Goal: Task Accomplishment & Management: Use online tool/utility

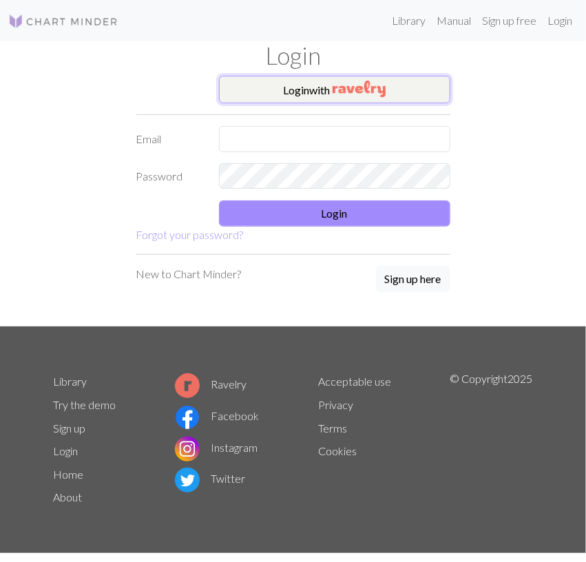
click at [371, 97] on button "Login with" at bounding box center [334, 90] width 231 height 28
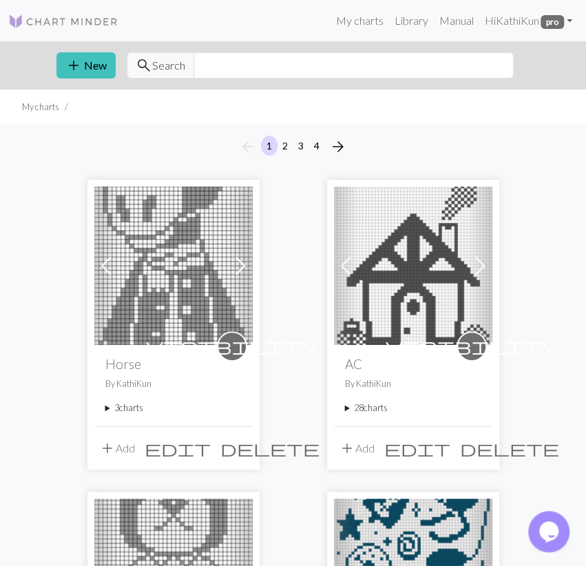
click at [130, 399] on div "visibility Horse By KathiKun 3 charts Peaches delete Savannah delete [PERSON_NA…" at bounding box center [173, 385] width 158 height 81
click at [126, 404] on summary "3 charts" at bounding box center [173, 408] width 136 height 13
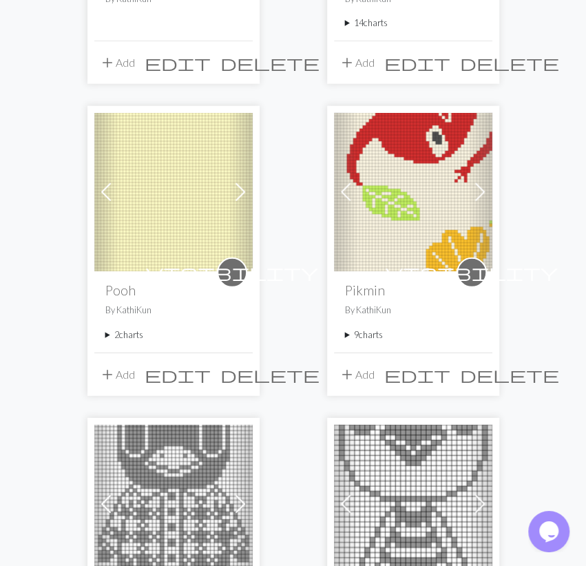
scroll to position [1218, 0]
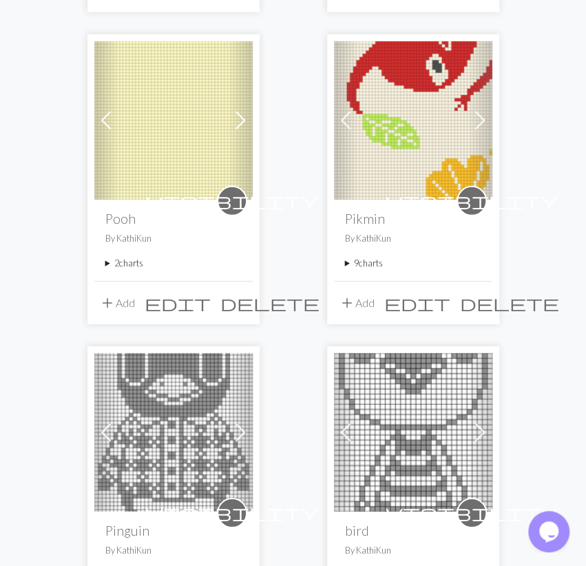
click at [371, 257] on summary "9 charts" at bounding box center [413, 263] width 136 height 13
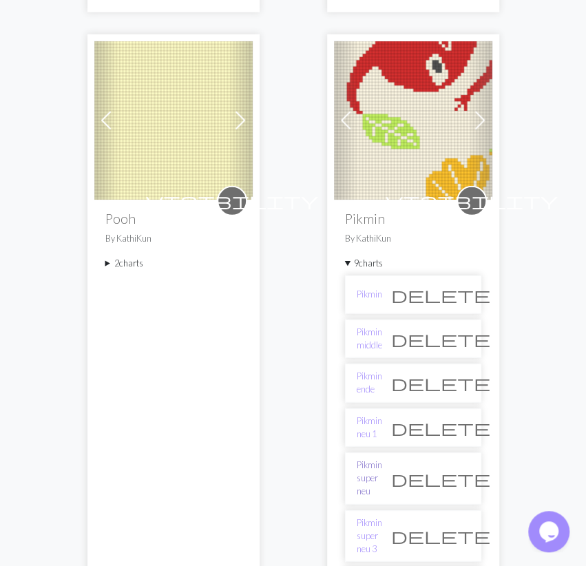
click at [382, 466] on link "Pikmin super neu" at bounding box center [369, 479] width 25 height 40
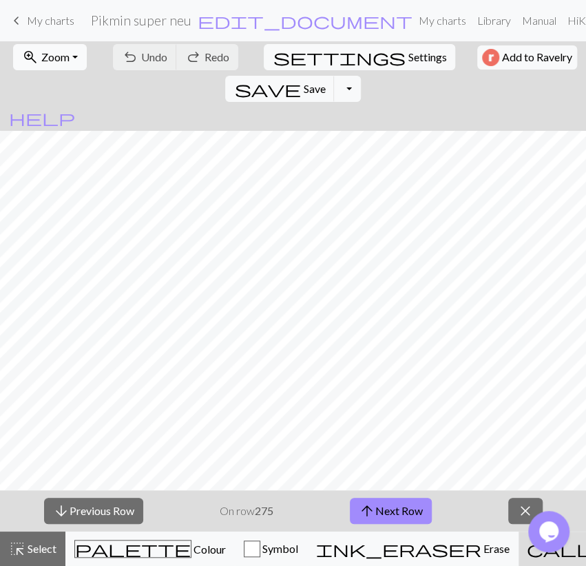
click at [61, 54] on span "Zoom" at bounding box center [55, 56] width 28 height 13
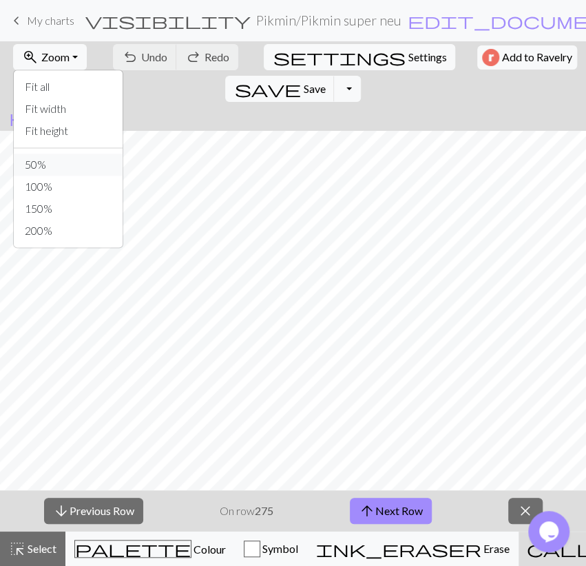
click at [53, 167] on button "50%" at bounding box center [68, 165] width 109 height 22
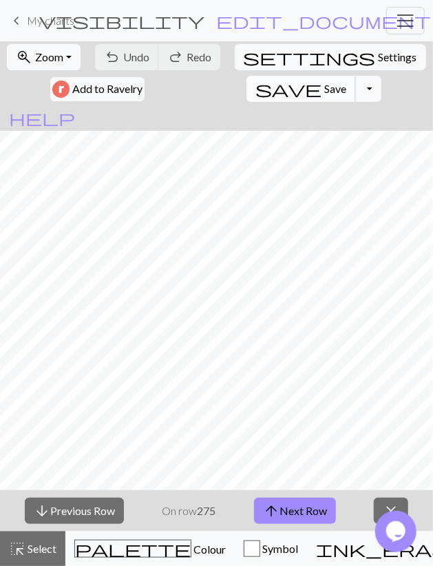
click at [256, 88] on span "save" at bounding box center [289, 88] width 66 height 19
click at [282, 503] on button "arrow_upward Next Row" at bounding box center [295, 511] width 82 height 26
click at [324, 87] on span "Save" at bounding box center [335, 88] width 22 height 13
click at [323, 503] on button "arrow_upward Next Row" at bounding box center [295, 511] width 82 height 26
click at [324, 90] on span "Save" at bounding box center [335, 88] width 22 height 13
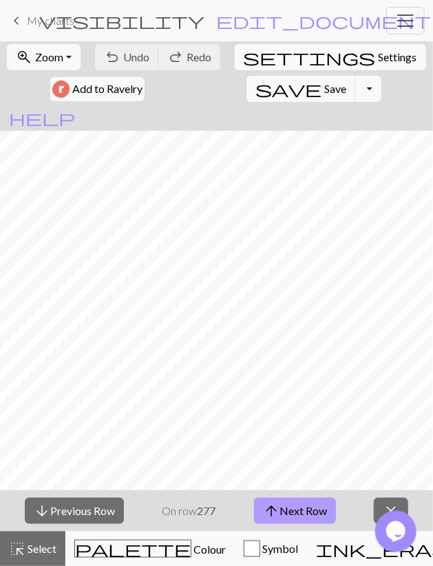
click at [279, 510] on span "arrow_upward" at bounding box center [271, 510] width 17 height 19
click at [247, 90] on button "save Save Save" at bounding box center [302, 89] width 110 height 26
click at [293, 511] on button "arrow_upward Next Row" at bounding box center [295, 511] width 82 height 26
click at [247, 85] on button "save Save Save" at bounding box center [302, 89] width 110 height 26
click at [304, 512] on button "arrow_upward Next Row" at bounding box center [295, 511] width 82 height 26
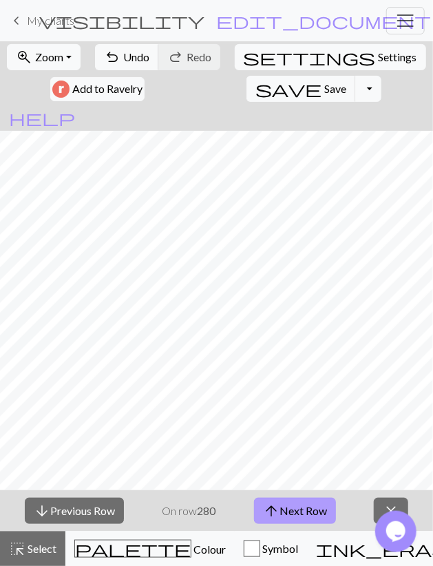
click at [304, 507] on button "arrow_upward Next Row" at bounding box center [295, 511] width 82 height 26
click at [247, 85] on button "save Save Save" at bounding box center [302, 89] width 110 height 26
click at [322, 508] on button "arrow_upward Next Row" at bounding box center [295, 511] width 82 height 26
click at [256, 90] on span "save" at bounding box center [289, 88] width 66 height 19
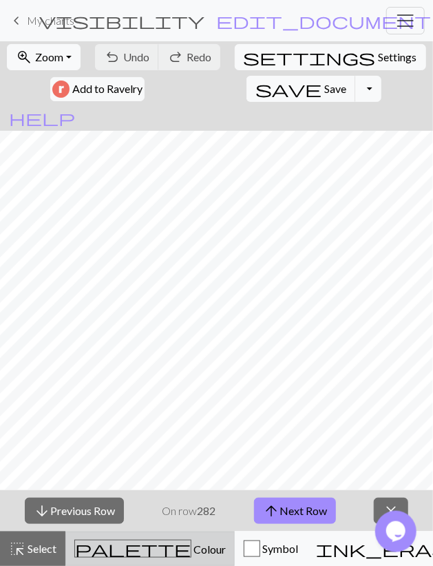
click at [191, 543] on span "Colour" at bounding box center [208, 549] width 34 height 13
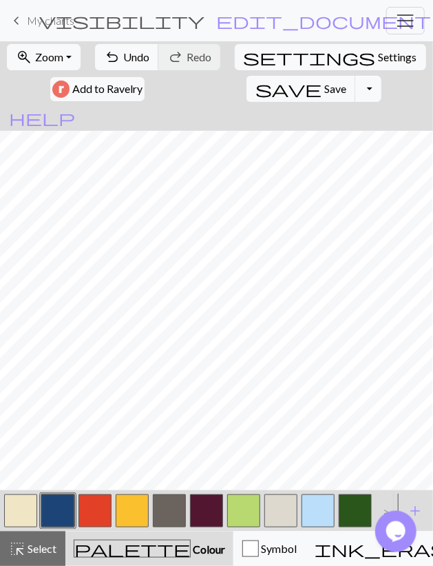
click at [321, 510] on button "button" at bounding box center [318, 510] width 33 height 33
click at [127, 45] on button "undo Undo Undo" at bounding box center [127, 57] width 64 height 26
click at [211, 54] on span "Redo" at bounding box center [199, 56] width 25 height 13
click at [67, 517] on button "button" at bounding box center [57, 510] width 33 height 33
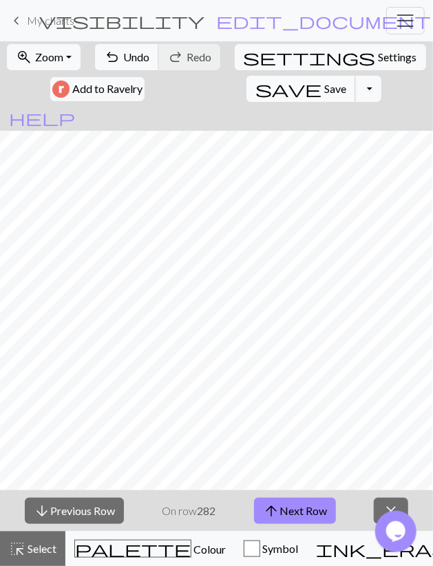
click at [324, 90] on span "Save" at bounding box center [335, 88] width 22 height 13
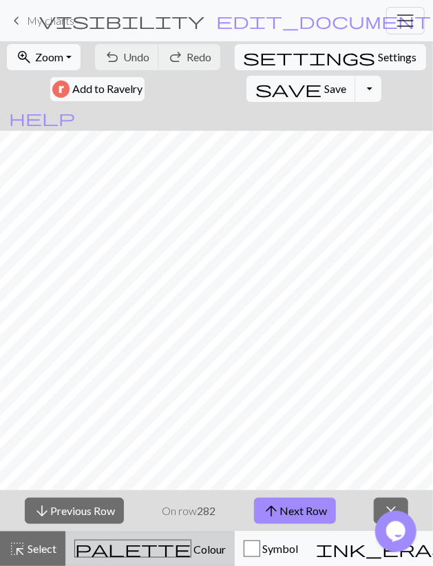
click at [98, 541] on span "palette" at bounding box center [133, 548] width 116 height 19
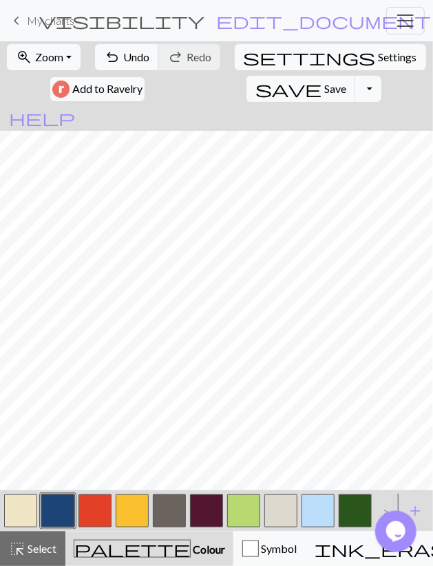
click at [327, 514] on button "button" at bounding box center [318, 510] width 33 height 33
click at [68, 517] on button "button" at bounding box center [57, 510] width 33 height 33
click at [119, 59] on span "undo" at bounding box center [112, 57] width 17 height 19
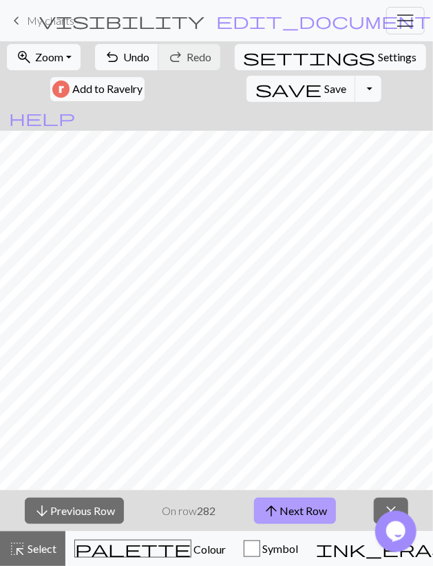
click at [317, 514] on button "arrow_upward Next Row" at bounding box center [295, 511] width 82 height 26
click at [293, 501] on button "arrow_upward Next Row" at bounding box center [295, 511] width 82 height 26
click at [322, 509] on button "arrow_upward Next Row" at bounding box center [295, 511] width 82 height 26
click at [324, 89] on span "Save" at bounding box center [335, 88] width 22 height 13
click at [297, 515] on button "arrow_upward Next Row" at bounding box center [295, 511] width 82 height 26
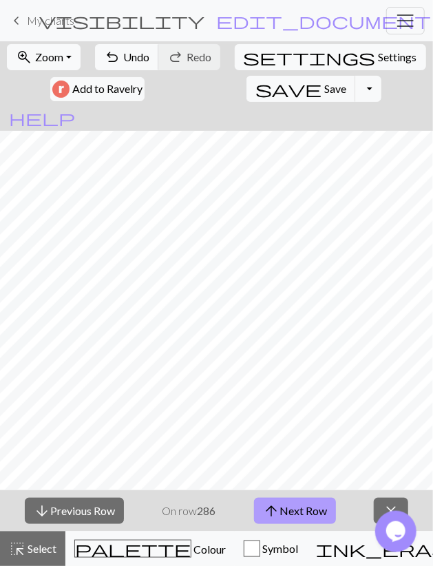
click at [321, 515] on button "arrow_upward Next Row" at bounding box center [295, 511] width 82 height 26
click at [324, 85] on span "Save" at bounding box center [335, 88] width 22 height 13
click at [282, 510] on button "arrow_upward Next Row" at bounding box center [295, 511] width 82 height 26
click at [324, 89] on span "Save" at bounding box center [335, 88] width 22 height 13
click at [295, 517] on button "arrow_upward Next Row" at bounding box center [295, 511] width 82 height 26
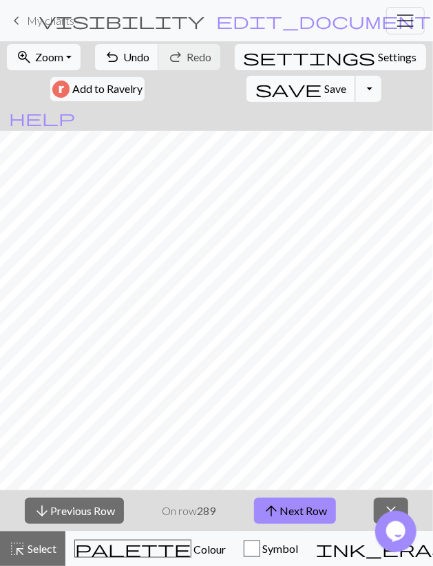
click at [324, 89] on span "Save" at bounding box center [335, 88] width 22 height 13
click at [282, 514] on button "arrow_upward Next Row" at bounding box center [295, 511] width 82 height 26
click at [324, 89] on span "Save" at bounding box center [335, 88] width 22 height 13
click at [317, 512] on button "arrow_upward Next Row" at bounding box center [295, 511] width 82 height 26
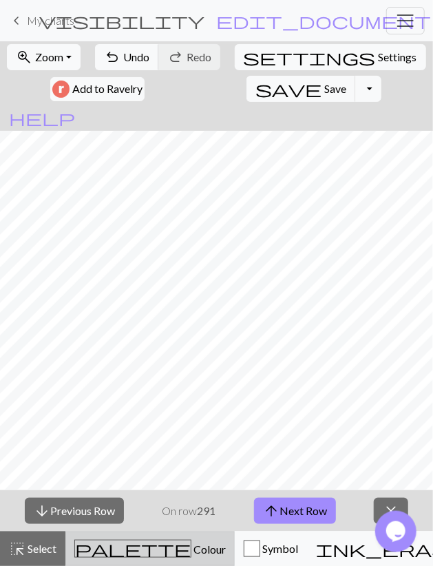
click at [191, 543] on span "Colour" at bounding box center [208, 549] width 34 height 13
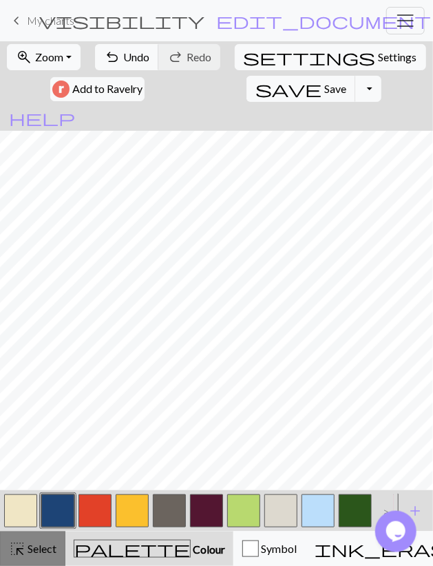
click at [54, 545] on span "Select" at bounding box center [40, 548] width 31 height 13
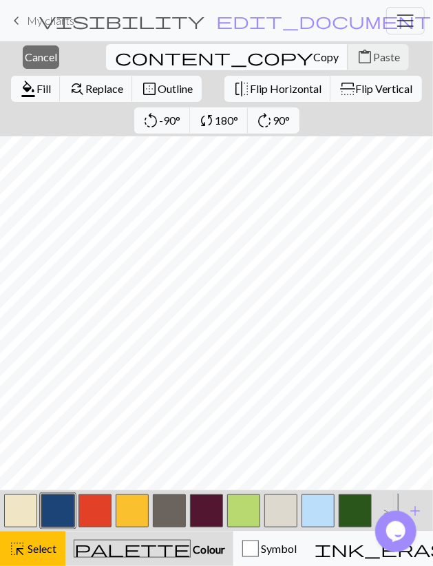
click at [313, 52] on span "Copy" at bounding box center [325, 56] width 25 height 13
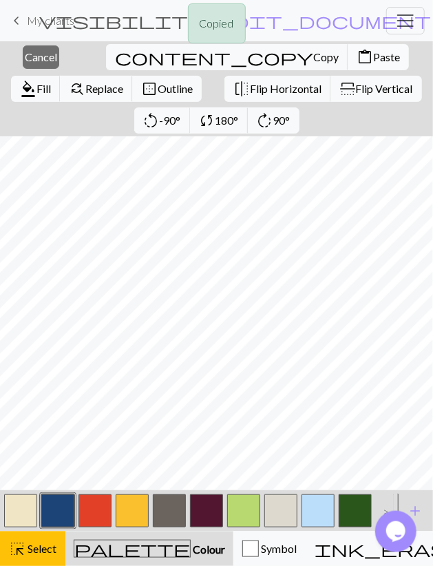
click at [373, 60] on span "Paste" at bounding box center [386, 56] width 27 height 13
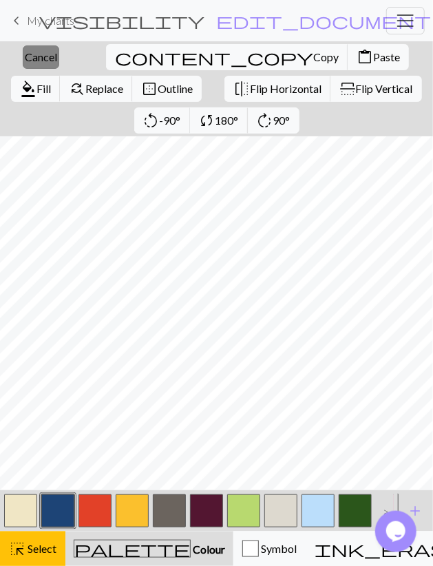
click at [35, 54] on span "Cancel" at bounding box center [41, 56] width 32 height 13
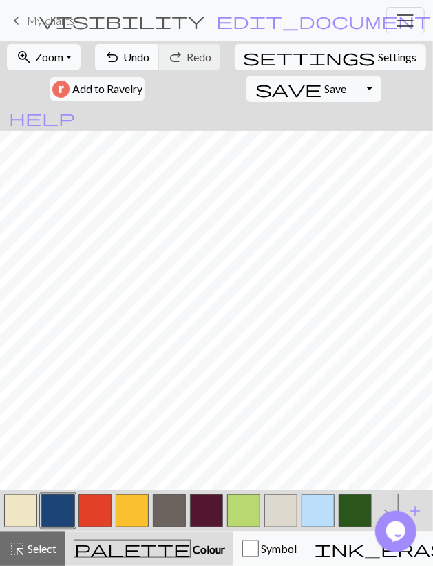
click at [138, 52] on span "Undo" at bounding box center [136, 56] width 26 height 13
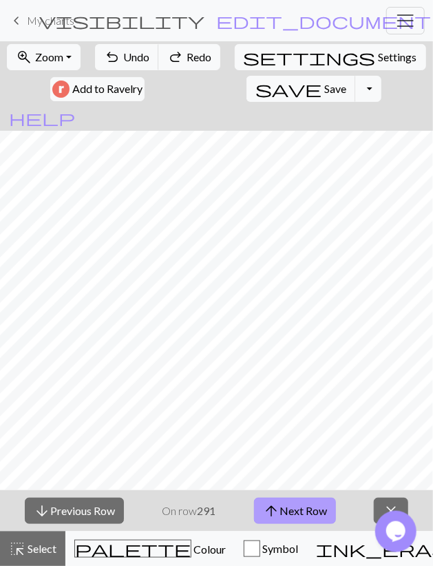
click at [322, 510] on button "arrow_upward Next Row" at bounding box center [295, 511] width 82 height 26
click at [324, 85] on span "Save" at bounding box center [335, 88] width 22 height 13
click at [303, 510] on button "arrow_upward Next Row" at bounding box center [295, 511] width 82 height 26
click at [324, 90] on span "Save" at bounding box center [335, 88] width 22 height 13
click at [280, 519] on button "arrow_upward Next Row" at bounding box center [295, 511] width 82 height 26
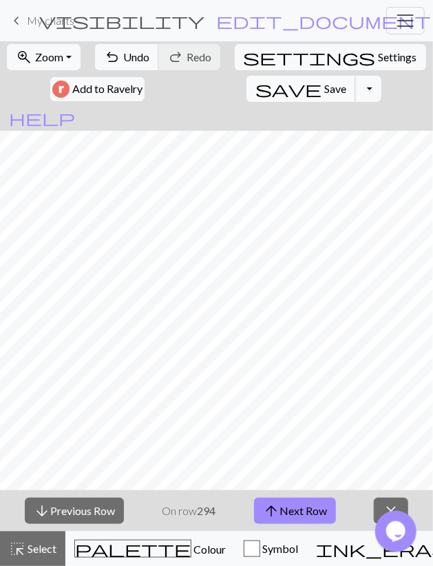
click at [324, 83] on span "Save" at bounding box center [335, 88] width 22 height 13
click at [300, 516] on button "arrow_upward Next Row" at bounding box center [295, 511] width 82 height 26
click at [324, 90] on span "Save" at bounding box center [335, 88] width 22 height 13
click at [282, 510] on button "arrow_upward Next Row" at bounding box center [295, 511] width 82 height 26
click at [324, 92] on span "Save" at bounding box center [335, 88] width 22 height 13
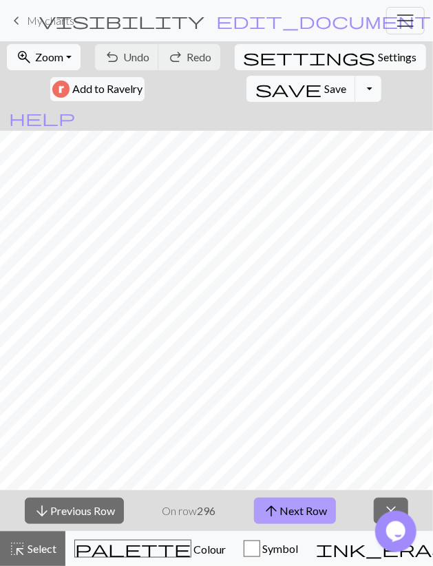
click at [293, 512] on button "arrow_upward Next Row" at bounding box center [295, 511] width 82 height 26
click at [256, 83] on span "save" at bounding box center [289, 88] width 66 height 19
click at [289, 508] on button "arrow_upward Next Row" at bounding box center [295, 511] width 82 height 26
click at [324, 83] on span "Save" at bounding box center [335, 88] width 22 height 13
click at [291, 502] on button "arrow_upward Next Row" at bounding box center [295, 511] width 82 height 26
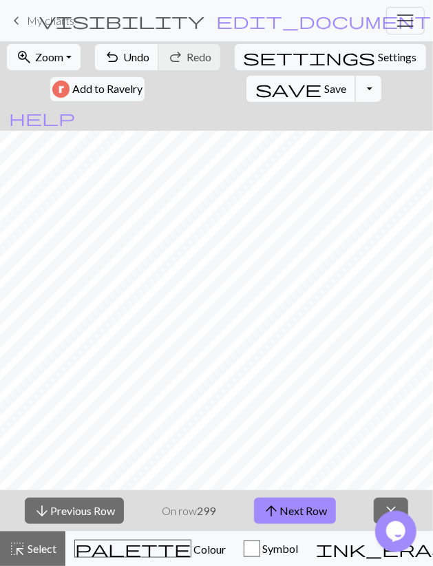
click at [324, 82] on span "Save" at bounding box center [335, 88] width 22 height 13
click at [306, 513] on button "arrow_upward Next Row" at bounding box center [295, 511] width 82 height 26
click at [324, 94] on span "Save" at bounding box center [335, 88] width 22 height 13
click at [50, 17] on span "My charts" at bounding box center [51, 20] width 48 height 13
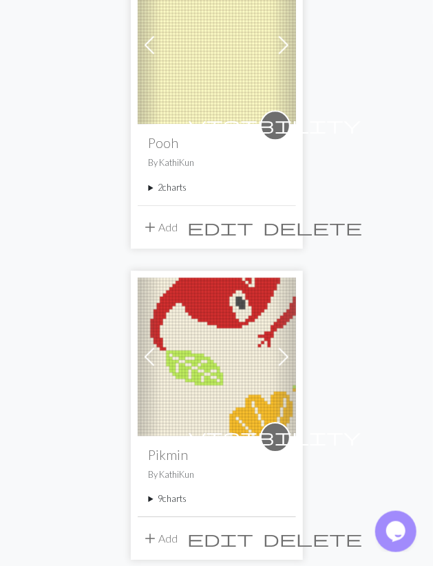
scroll to position [2220, 0]
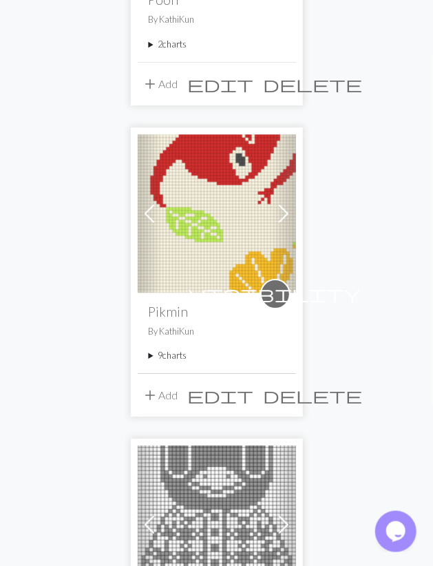
click at [180, 352] on summary "9 charts" at bounding box center [217, 355] width 136 height 13
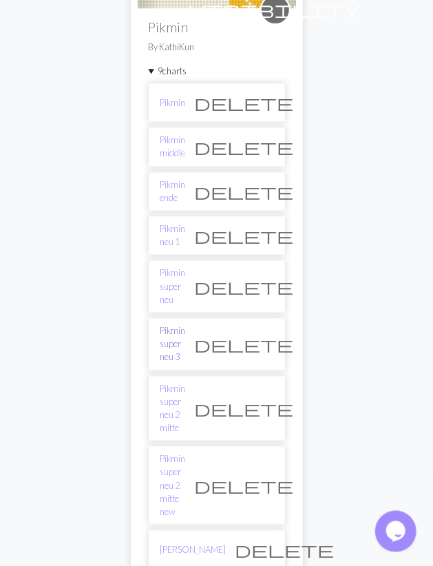
scroll to position [2579, 0]
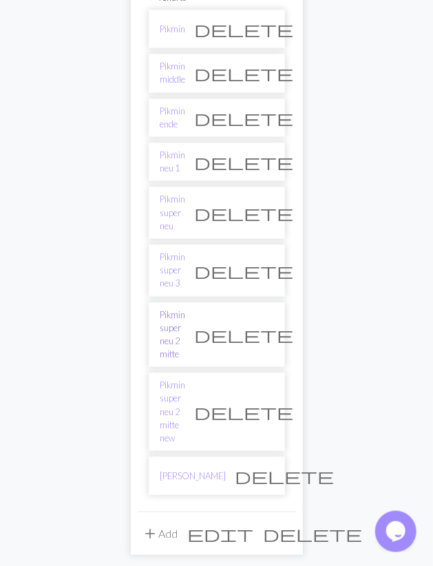
click at [186, 309] on link "Pikmin super neu 2 mitte" at bounding box center [172, 335] width 25 height 53
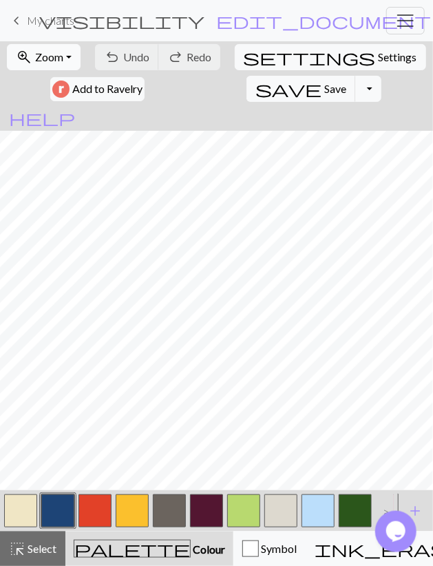
click at [59, 59] on span "Zoom" at bounding box center [49, 56] width 28 height 13
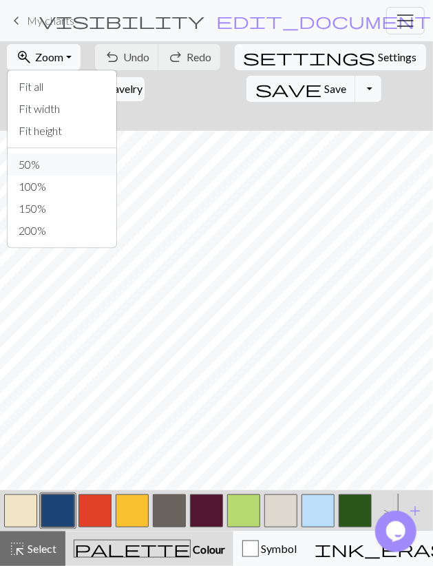
click at [34, 160] on button "50%" at bounding box center [62, 165] width 109 height 22
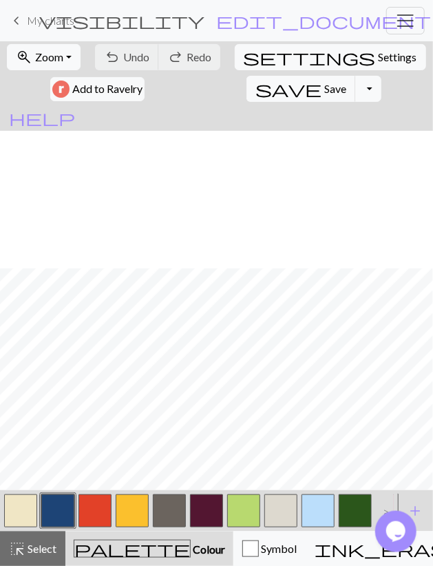
scroll to position [1326, 0]
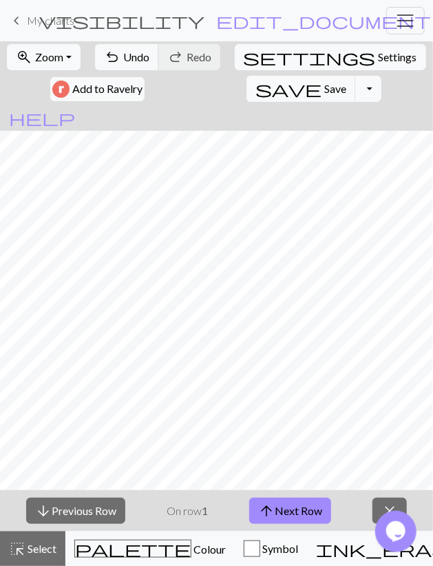
click at [52, 19] on span "My charts" at bounding box center [51, 20] width 48 height 13
click at [324, 90] on span "Save" at bounding box center [335, 88] width 22 height 13
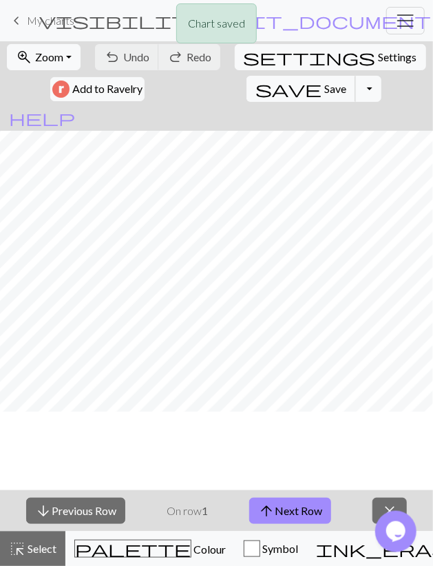
scroll to position [767, 0]
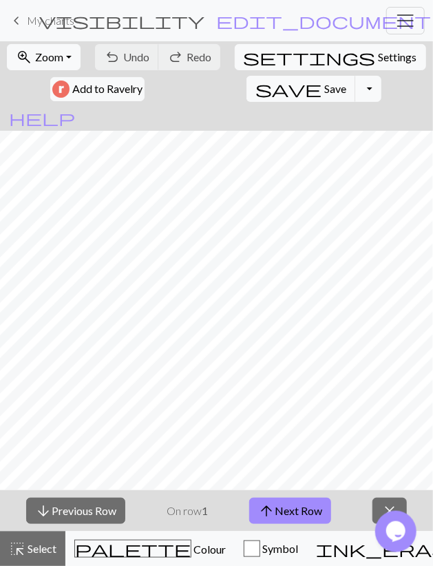
click at [46, 20] on span "My charts" at bounding box center [51, 20] width 48 height 13
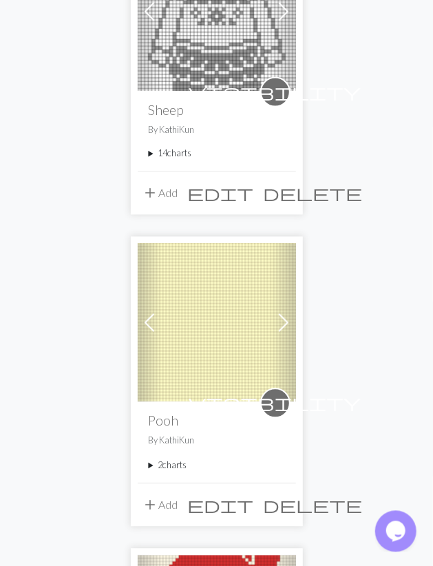
scroll to position [1862, 0]
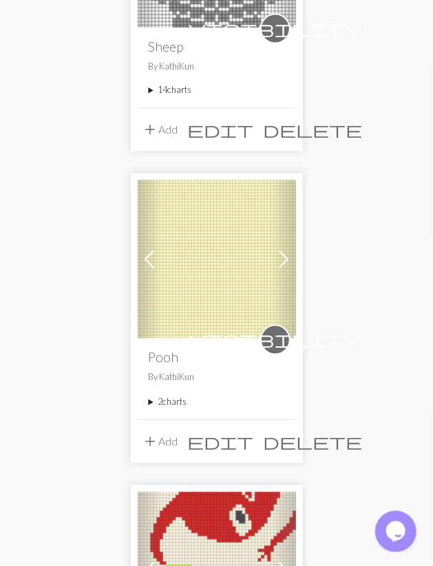
click at [169, 404] on summary "2 charts" at bounding box center [217, 402] width 136 height 13
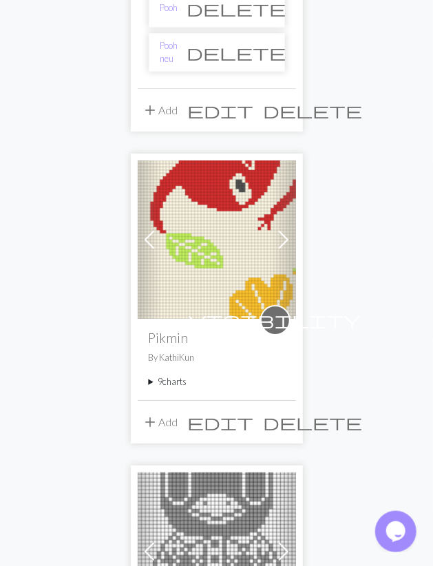
scroll to position [2435, 0]
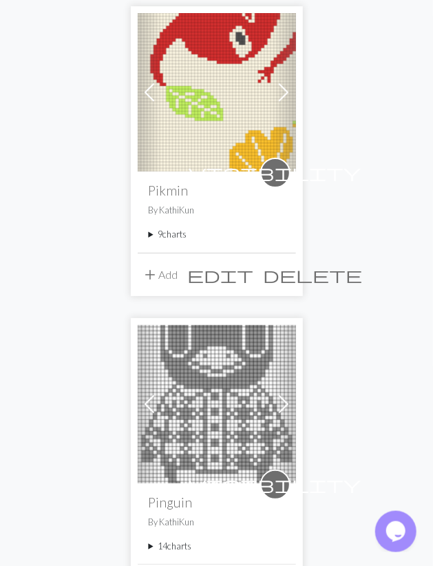
click at [175, 230] on summary "9 charts" at bounding box center [217, 234] width 136 height 13
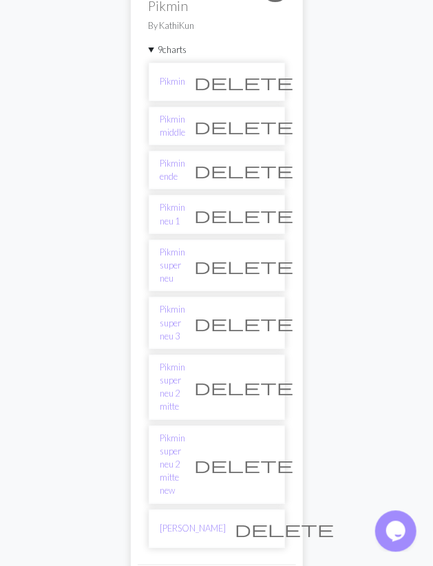
scroll to position [2722, 0]
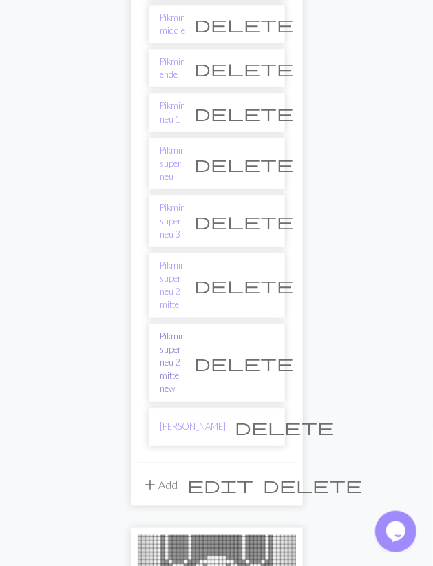
click at [186, 330] on link "Pikmin super neu 2 mitte new" at bounding box center [172, 363] width 25 height 66
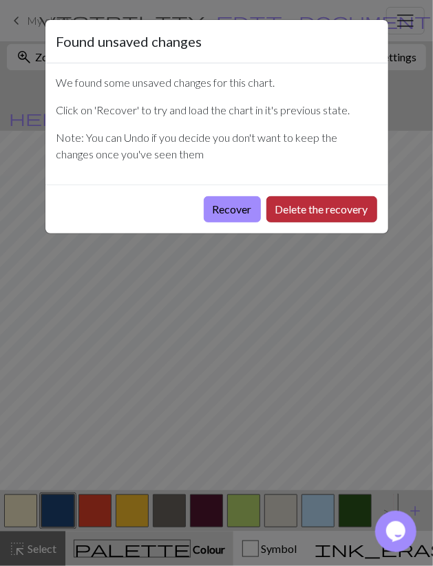
click at [292, 207] on button "Delete the recovery" at bounding box center [322, 209] width 111 height 26
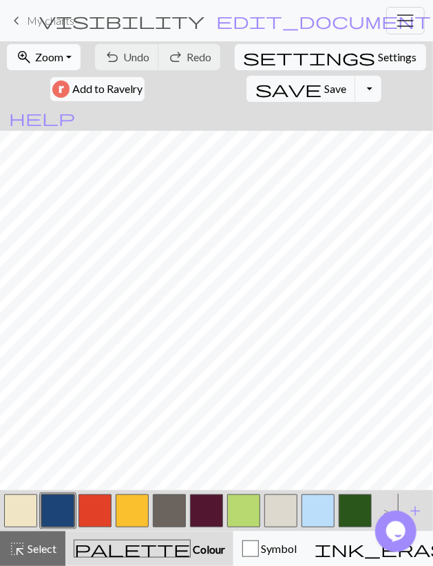
drag, startPoint x: 56, startPoint y: 59, endPoint x: 52, endPoint y: 70, distance: 11.8
click at [56, 57] on span "Zoom" at bounding box center [49, 56] width 28 height 13
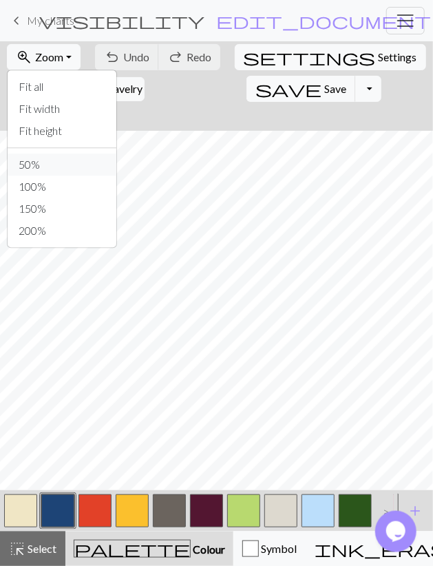
click at [38, 160] on button "50%" at bounding box center [62, 165] width 109 height 22
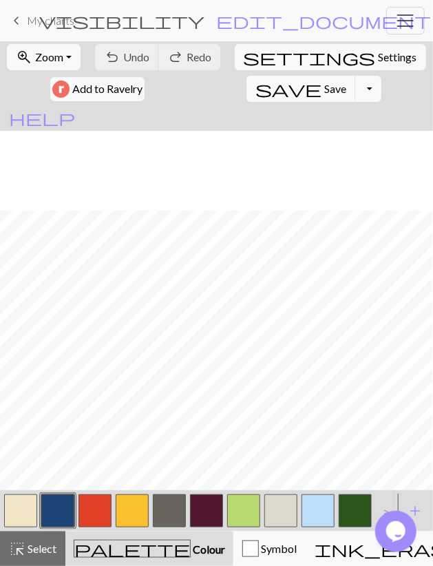
scroll to position [719, 0]
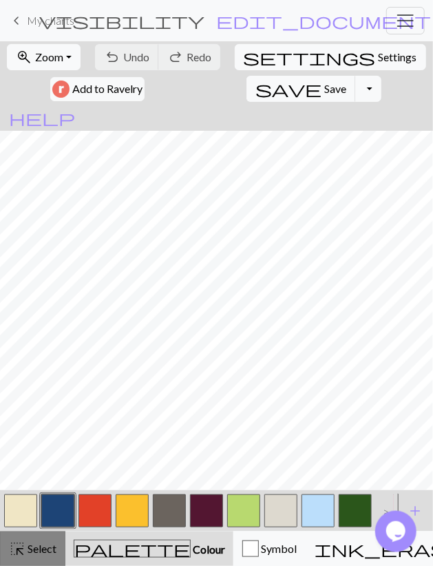
click at [42, 550] on span "Select" at bounding box center [40, 548] width 31 height 13
click at [30, 515] on button "button" at bounding box center [20, 510] width 33 height 33
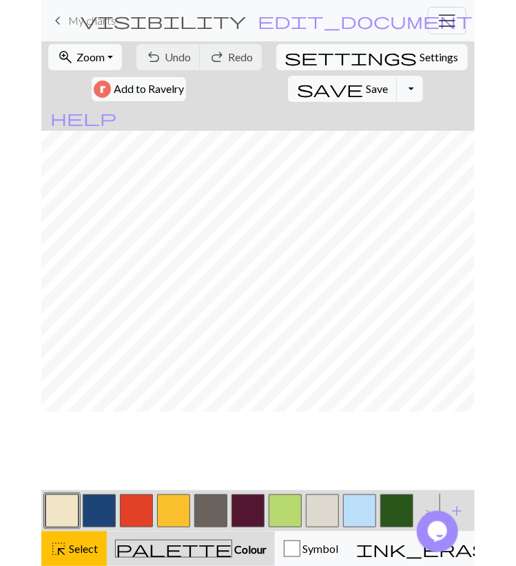
scroll to position [639, 0]
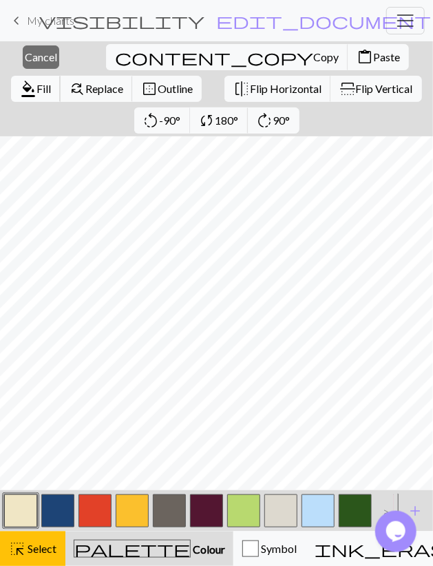
click at [37, 79] on span "format_color_fill" at bounding box center [28, 88] width 17 height 19
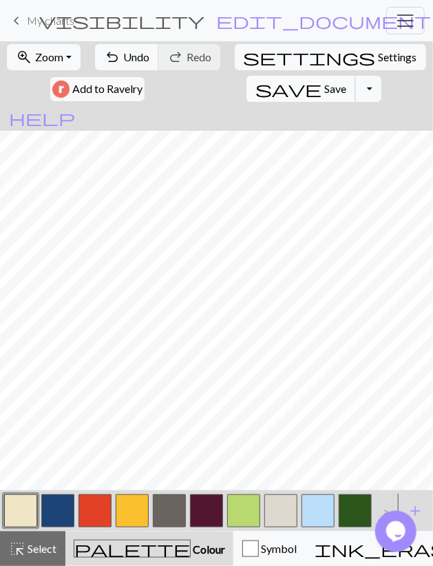
click at [324, 91] on span "Save" at bounding box center [335, 88] width 22 height 13
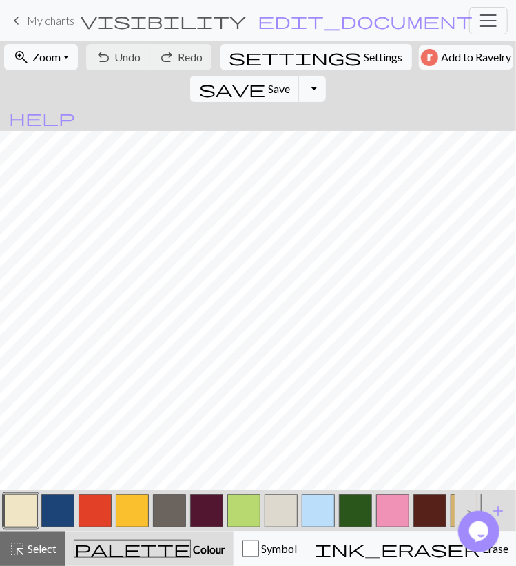
click at [362, 514] on button "button" at bounding box center [355, 510] width 33 height 33
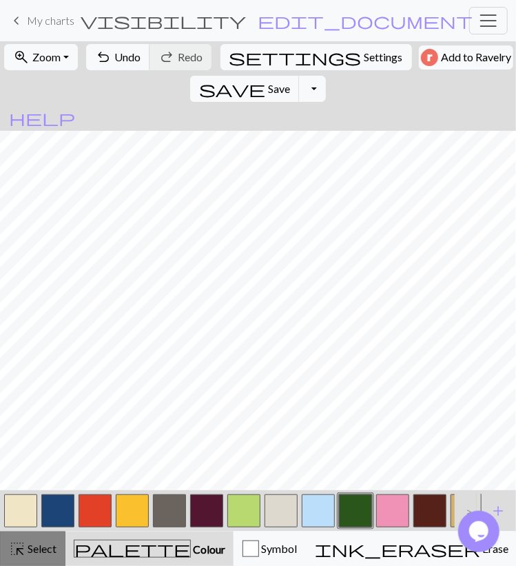
click at [28, 545] on span "Select" at bounding box center [40, 548] width 31 height 13
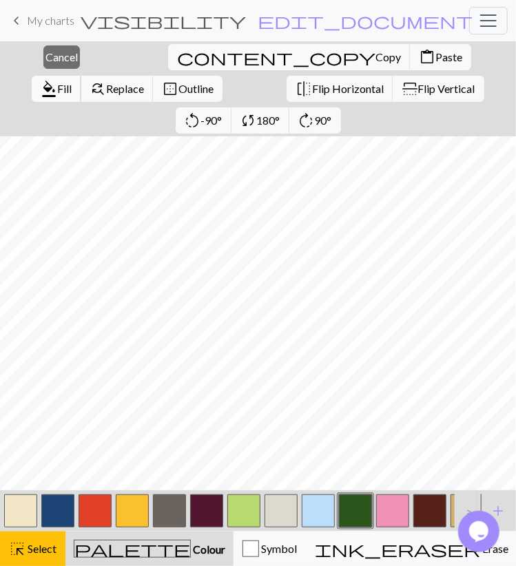
click at [72, 82] on span "Fill" at bounding box center [64, 88] width 14 height 13
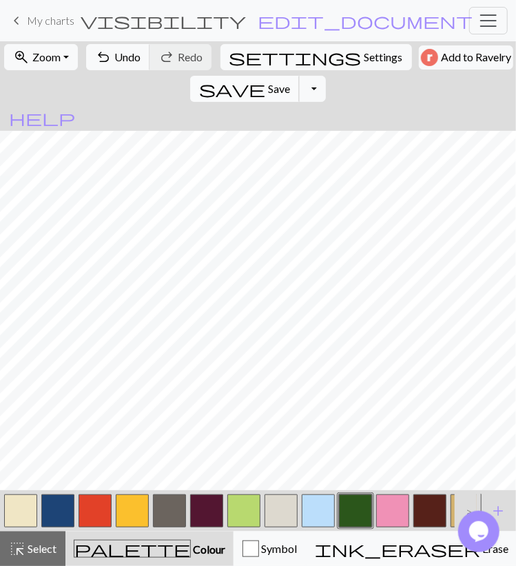
click at [290, 82] on span "Save" at bounding box center [279, 88] width 22 height 13
click at [25, 510] on button "button" at bounding box center [20, 510] width 33 height 33
click at [126, 54] on span "Undo" at bounding box center [127, 56] width 26 height 13
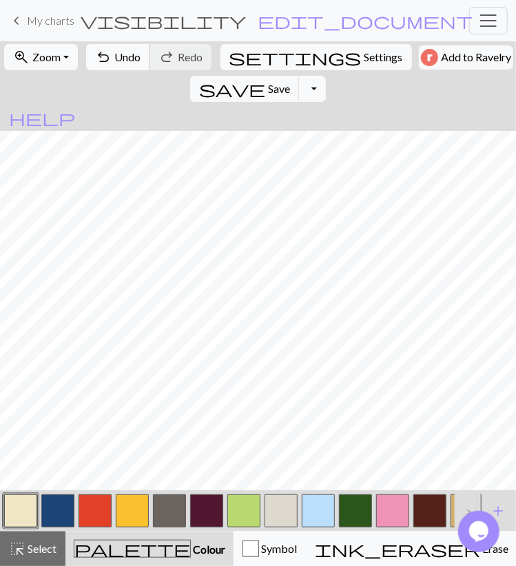
click at [105, 54] on span "undo" at bounding box center [103, 57] width 17 height 19
click at [45, 548] on span "Select" at bounding box center [40, 548] width 31 height 13
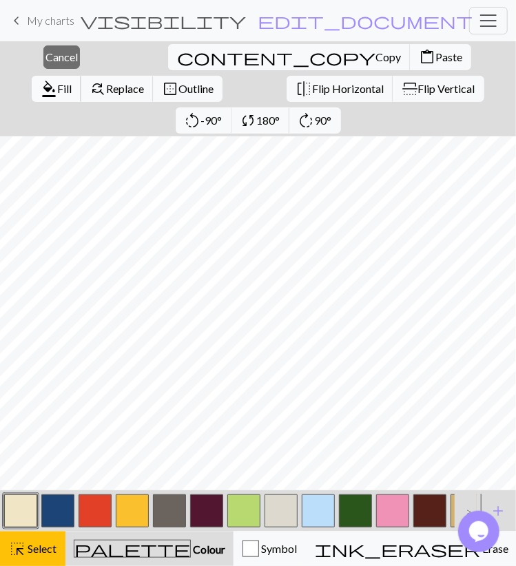
click at [72, 82] on span "Fill" at bounding box center [64, 88] width 14 height 13
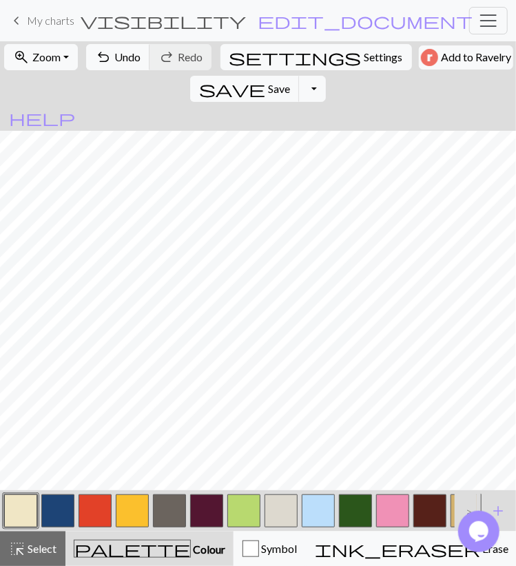
drag, startPoint x: 356, startPoint y: 521, endPoint x: 334, endPoint y: 497, distance: 33.2
click at [356, 521] on button "button" at bounding box center [355, 510] width 33 height 33
click at [238, 507] on button "button" at bounding box center [243, 510] width 33 height 33
drag, startPoint x: 17, startPoint y: 508, endPoint x: 19, endPoint y: 499, distance: 8.4
click at [17, 506] on button "button" at bounding box center [20, 510] width 33 height 33
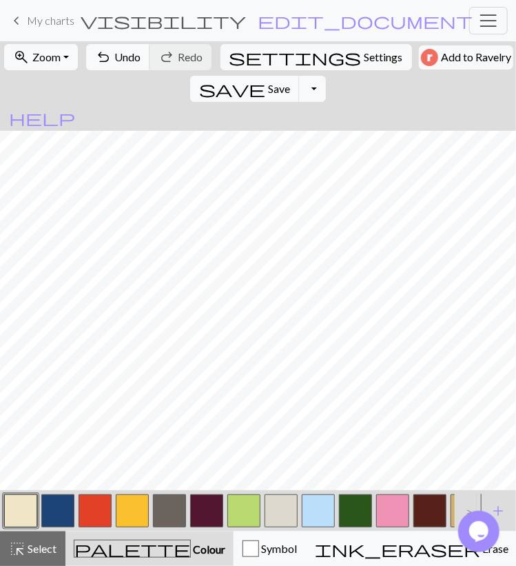
click at [349, 509] on button "button" at bounding box center [355, 510] width 33 height 33
click at [25, 516] on button "button" at bounding box center [20, 510] width 33 height 33
click at [360, 507] on button "button" at bounding box center [355, 510] width 33 height 33
drag, startPoint x: 25, startPoint y: 520, endPoint x: 37, endPoint y: 502, distance: 21.4
click at [25, 519] on button "button" at bounding box center [20, 510] width 33 height 33
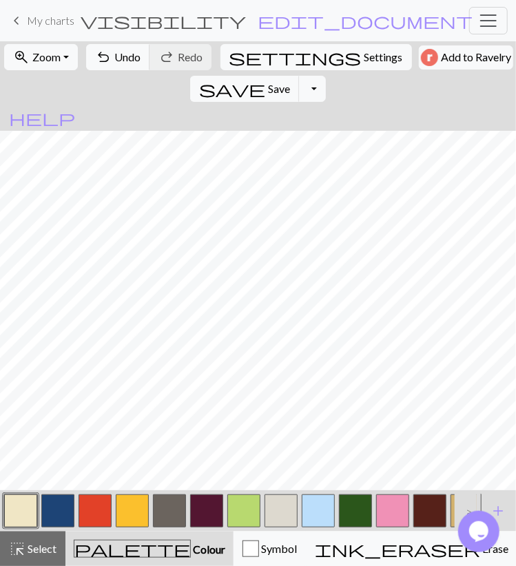
click at [365, 505] on button "button" at bounding box center [355, 510] width 33 height 33
click at [265, 79] on span "save" at bounding box center [232, 88] width 66 height 19
click at [31, 501] on button "button" at bounding box center [20, 510] width 33 height 33
click at [360, 512] on button "button" at bounding box center [355, 510] width 33 height 33
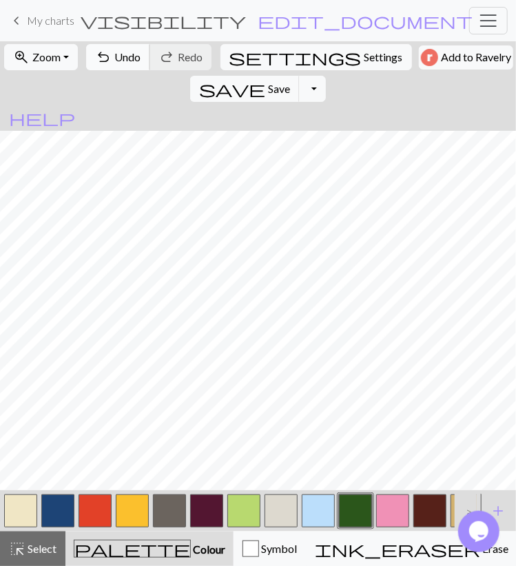
click at [125, 61] on span "Undo" at bounding box center [127, 56] width 26 height 13
drag, startPoint x: 24, startPoint y: 510, endPoint x: 30, endPoint y: 502, distance: 9.9
click at [25, 510] on button "button" at bounding box center [20, 510] width 33 height 33
click at [129, 63] on button "undo Undo Undo" at bounding box center [118, 57] width 64 height 26
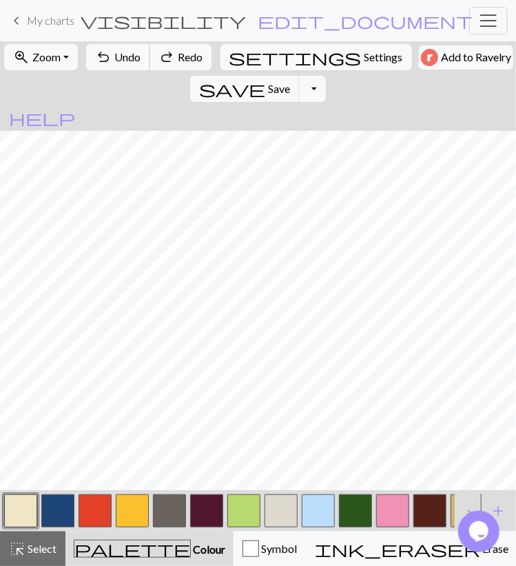
scroll to position [0, 120]
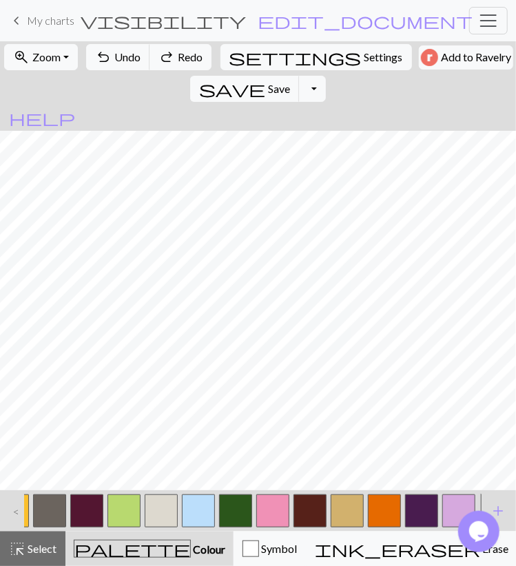
click at [231, 511] on button "button" at bounding box center [235, 510] width 33 height 33
click at [14, 512] on div "<" at bounding box center [13, 510] width 22 height 37
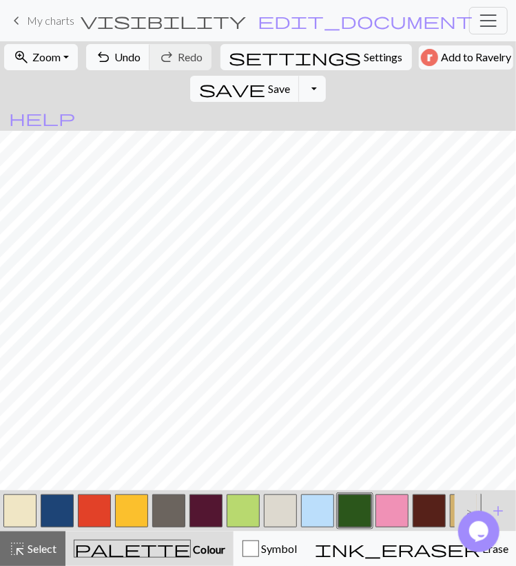
scroll to position [0, 0]
click at [29, 514] on button "button" at bounding box center [20, 510] width 33 height 33
click at [118, 56] on span "Undo" at bounding box center [127, 56] width 26 height 13
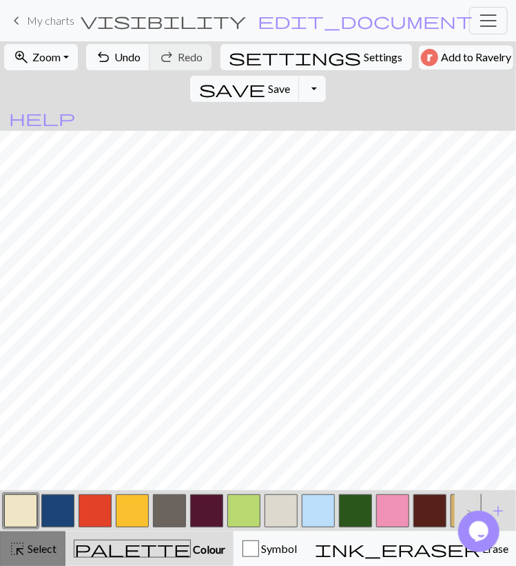
click at [33, 548] on span "Select" at bounding box center [40, 548] width 31 height 13
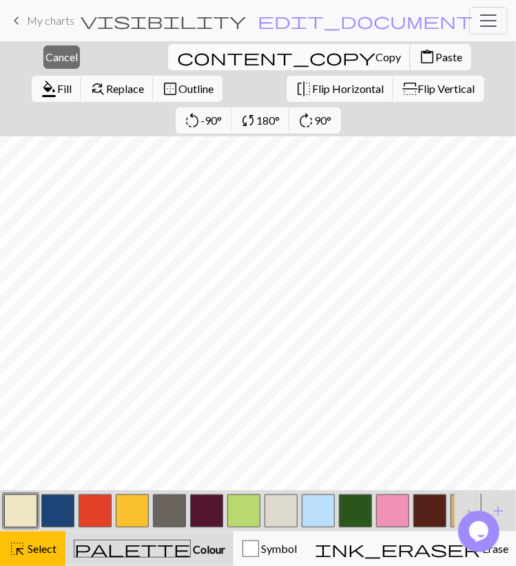
click at [168, 65] on button "content_copy Copy" at bounding box center [289, 57] width 242 height 26
click at [435, 62] on span "Paste" at bounding box center [448, 56] width 27 height 13
click at [393, 96] on button "flip Flip Vertical" at bounding box center [439, 89] width 92 height 26
click at [45, 50] on span "Cancel" at bounding box center [61, 56] width 32 height 13
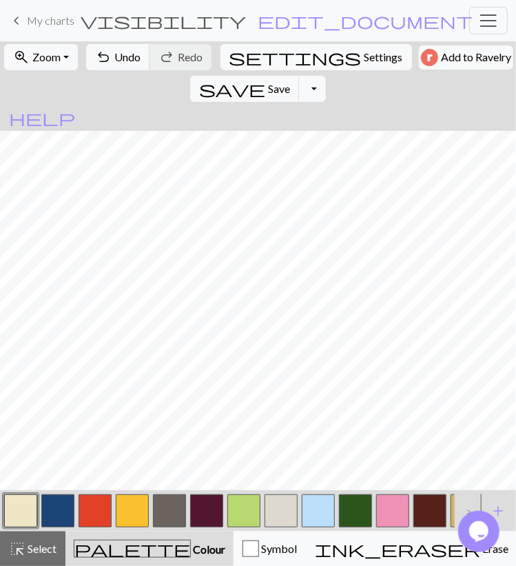
click at [353, 518] on button "button" at bounding box center [355, 510] width 33 height 33
click at [95, 53] on span "undo" at bounding box center [103, 57] width 17 height 19
click at [178, 56] on span "Redo" at bounding box center [190, 56] width 25 height 13
click at [290, 82] on span "Save" at bounding box center [279, 88] width 22 height 13
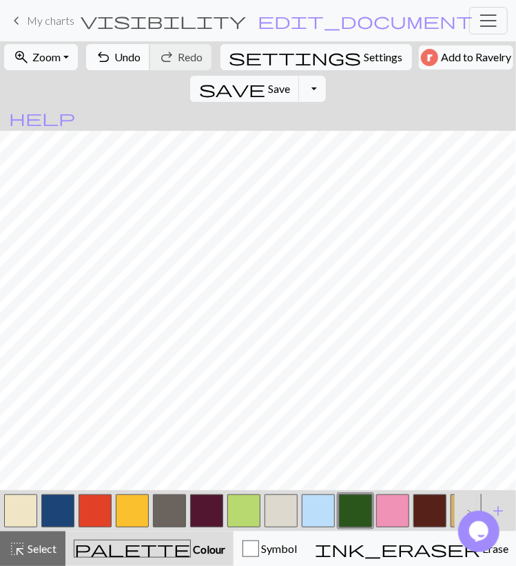
click at [125, 54] on span "Undo" at bounding box center [127, 56] width 26 height 13
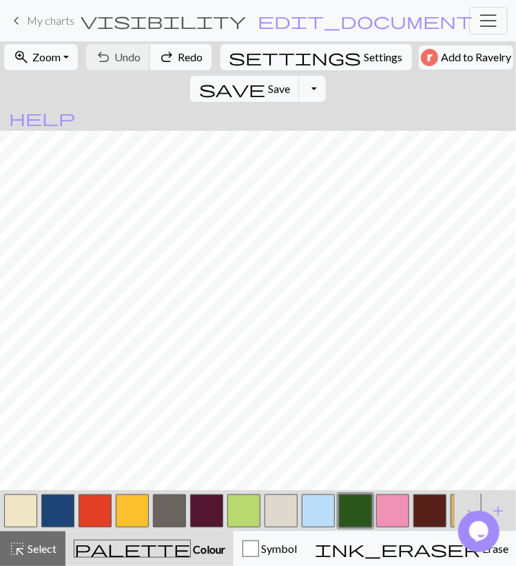
click at [125, 54] on div "undo Undo Undo redo Redo Redo" at bounding box center [149, 57] width 128 height 32
click at [26, 508] on button "button" at bounding box center [20, 510] width 33 height 33
click at [116, 59] on span "Undo" at bounding box center [127, 56] width 26 height 13
click at [116, 63] on span "Undo" at bounding box center [127, 56] width 26 height 13
click at [300, 76] on button "save Save Save" at bounding box center [245, 89] width 110 height 26
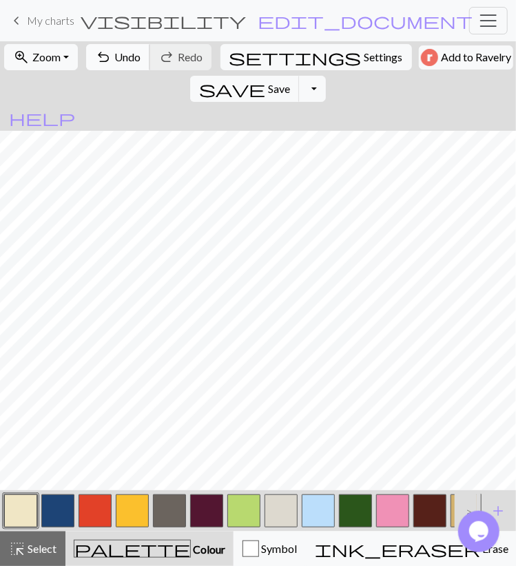
click at [132, 60] on span "Undo" at bounding box center [127, 56] width 26 height 13
click at [360, 509] on button "button" at bounding box center [355, 510] width 33 height 33
click at [21, 512] on button "button" at bounding box center [20, 510] width 33 height 33
click at [124, 52] on span "Undo" at bounding box center [127, 56] width 26 height 13
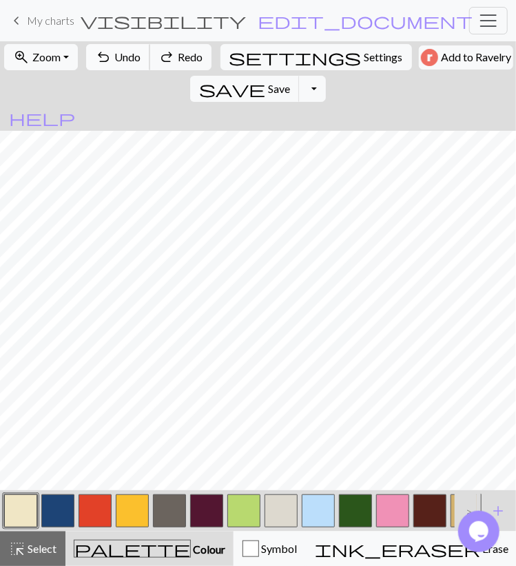
click at [124, 52] on span "Undo" at bounding box center [127, 56] width 26 height 13
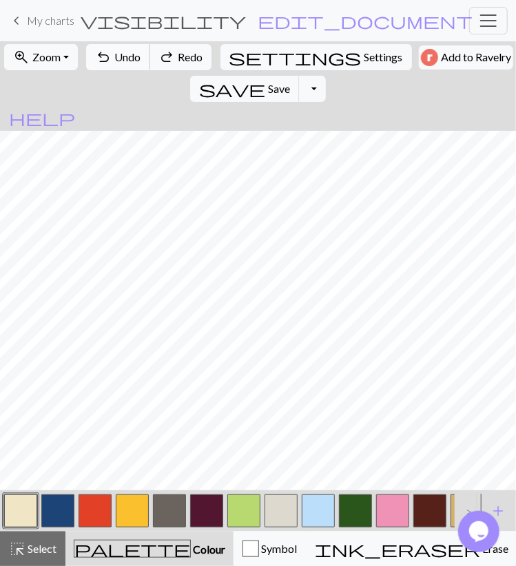
click at [124, 52] on span "Undo" at bounding box center [127, 56] width 26 height 13
click at [133, 61] on span "Undo" at bounding box center [127, 56] width 26 height 13
click at [46, 552] on span "Select" at bounding box center [40, 548] width 31 height 13
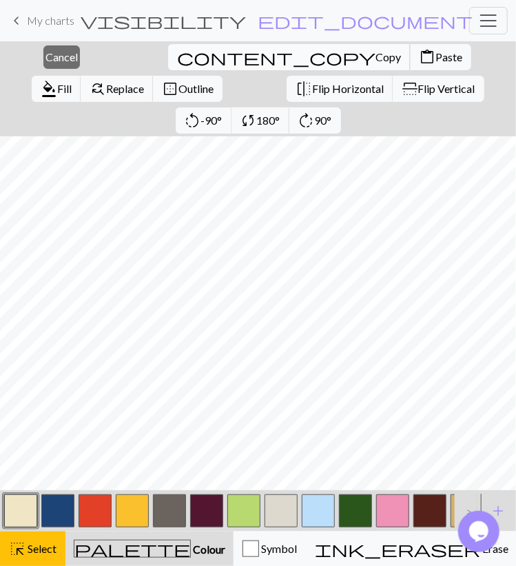
click at [177, 56] on span "content_copy" at bounding box center [276, 57] width 198 height 19
click at [419, 59] on span "content_paste" at bounding box center [427, 57] width 17 height 19
click at [400, 89] on span "flip" at bounding box center [409, 89] width 19 height 17
click at [45, 61] on span "Cancel" at bounding box center [61, 56] width 32 height 13
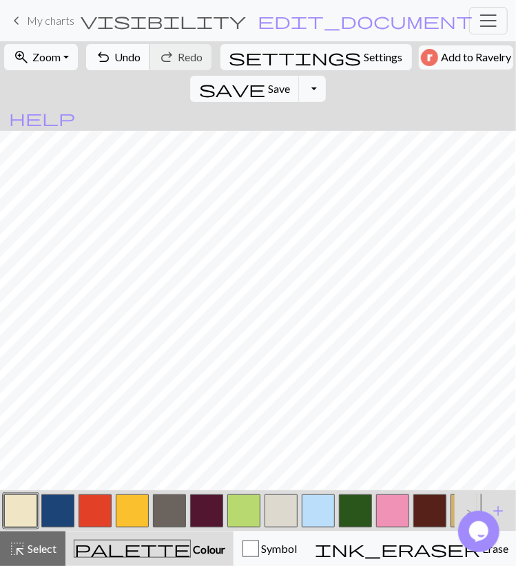
click at [116, 55] on span "Undo" at bounding box center [127, 56] width 26 height 13
click at [123, 63] on span "Undo" at bounding box center [127, 56] width 26 height 13
click at [113, 46] on button "undo Undo Undo" at bounding box center [118, 57] width 64 height 26
click at [112, 48] on button "undo Undo Undo" at bounding box center [118, 57] width 64 height 26
click at [265, 79] on span "save" at bounding box center [232, 88] width 66 height 19
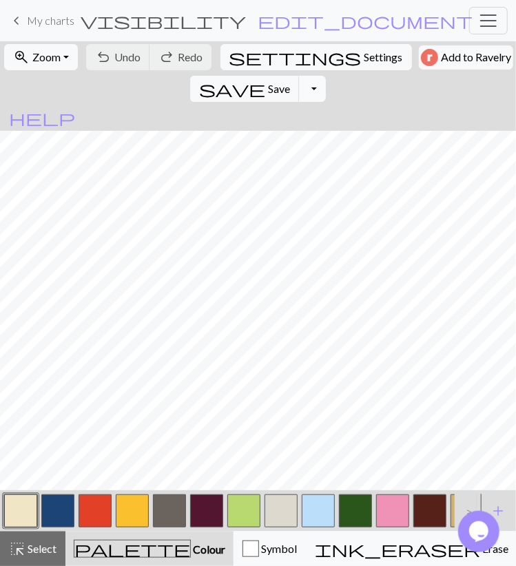
click at [325, 76] on button "Toggle Dropdown" at bounding box center [312, 89] width 26 height 26
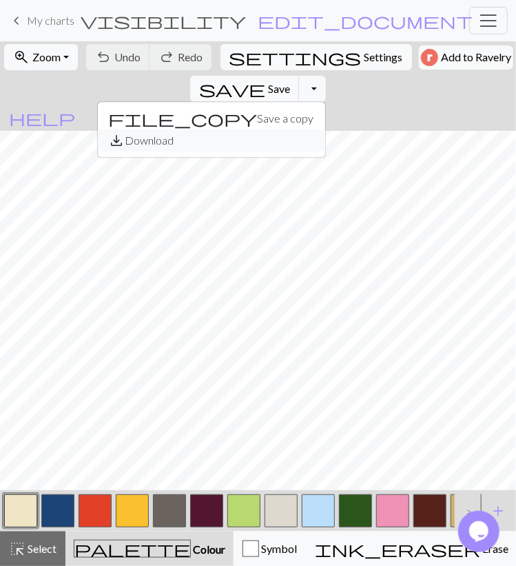
click at [325, 129] on button "save_alt Download" at bounding box center [211, 140] width 227 height 22
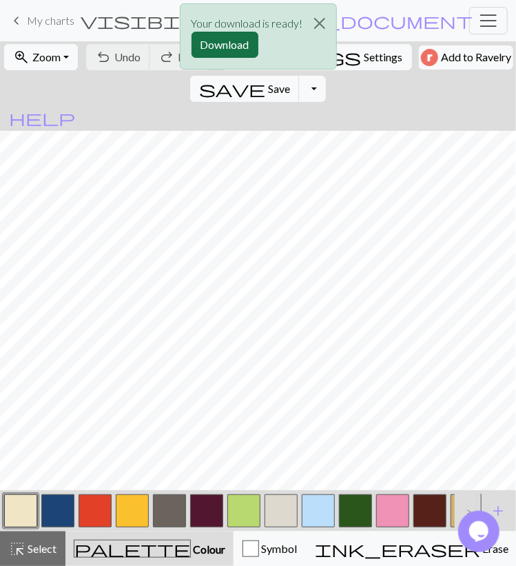
click at [238, 41] on button "Download" at bounding box center [224, 45] width 67 height 26
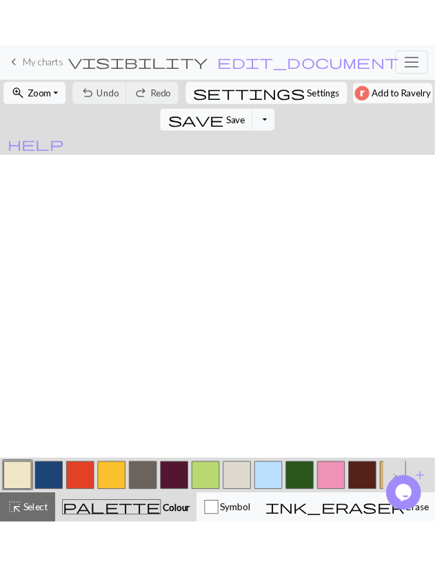
scroll to position [1269, 0]
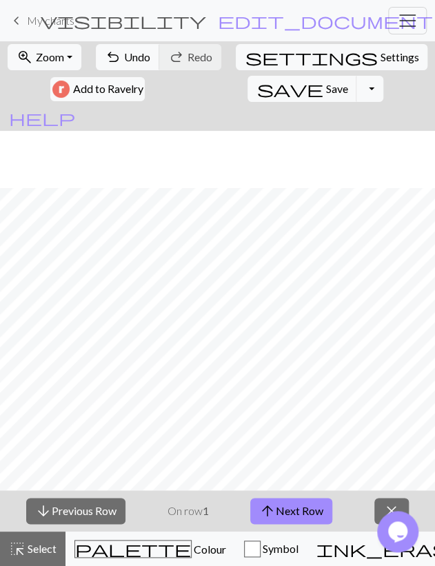
scroll to position [1326, 0]
click at [305, 513] on button "arrow_upward Next Row" at bounding box center [291, 511] width 82 height 26
click at [291, 519] on button "arrow_upward Next Row" at bounding box center [291, 511] width 82 height 26
click at [256, 82] on span "save" at bounding box center [289, 88] width 66 height 19
drag, startPoint x: 301, startPoint y: 508, endPoint x: 213, endPoint y: 14, distance: 500.8
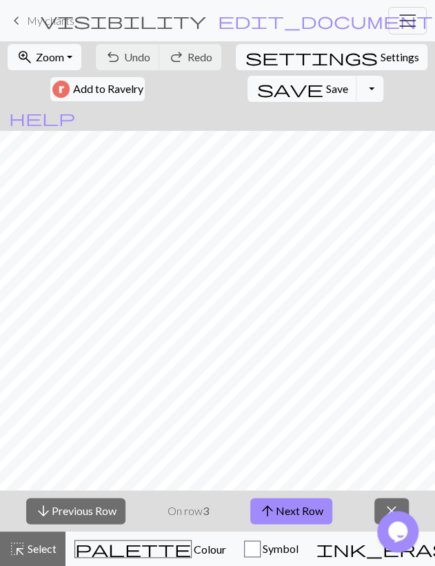
click at [301, 508] on button "arrow_upward Next Row" at bounding box center [291, 511] width 82 height 26
click at [325, 93] on span "Save" at bounding box center [336, 88] width 22 height 13
click at [302, 504] on button "arrow_upward Next Row" at bounding box center [291, 511] width 82 height 26
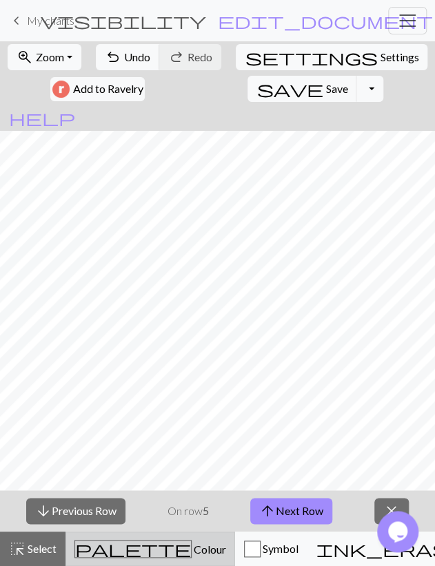
click at [81, 560] on button "palette Colour Colour" at bounding box center [149, 549] width 169 height 34
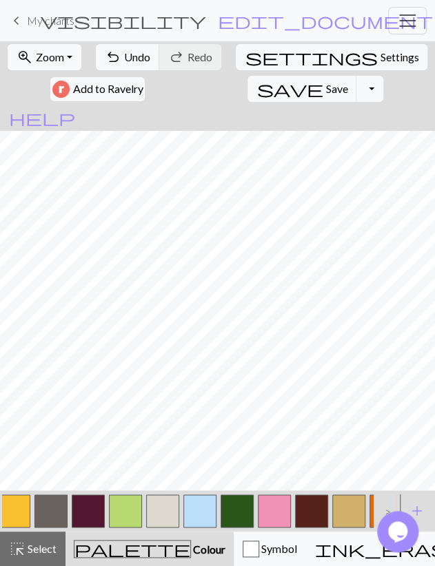
scroll to position [0, 202]
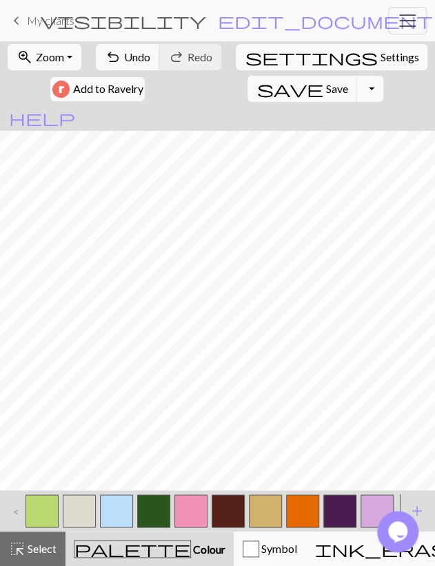
click at [176, 513] on button "button" at bounding box center [190, 510] width 33 height 33
click at [127, 60] on span "Undo" at bounding box center [137, 56] width 26 height 13
click at [140, 53] on span "Undo" at bounding box center [137, 56] width 26 height 13
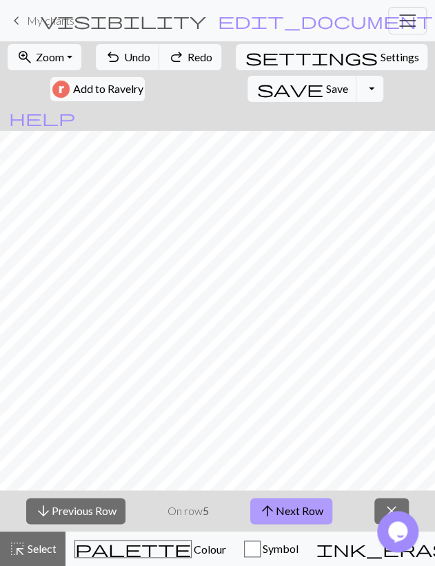
click at [279, 506] on button "arrow_upward Next Row" at bounding box center [291, 511] width 82 height 26
click at [247, 99] on button "save Save Save" at bounding box center [302, 89] width 110 height 26
click at [309, 509] on button "arrow_upward Next Row" at bounding box center [291, 511] width 82 height 26
click at [256, 87] on span "save" at bounding box center [289, 88] width 66 height 19
click at [298, 509] on button "arrow_upward Next Row" at bounding box center [291, 511] width 82 height 26
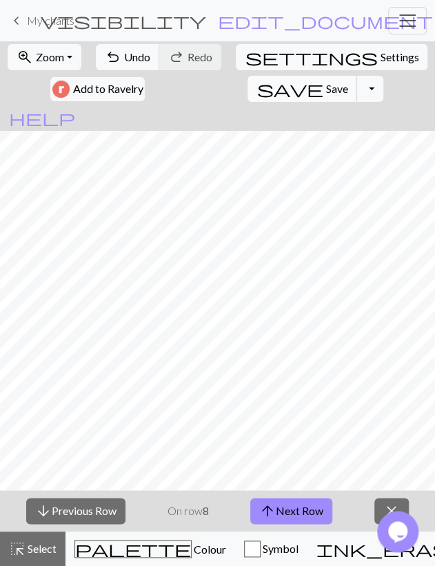
click at [325, 92] on span "Save" at bounding box center [336, 88] width 22 height 13
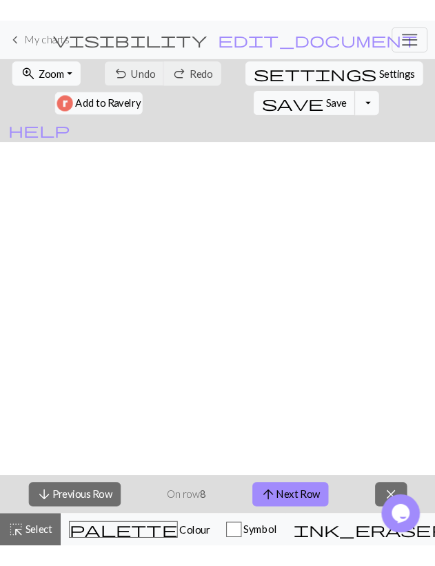
scroll to position [1295, 0]
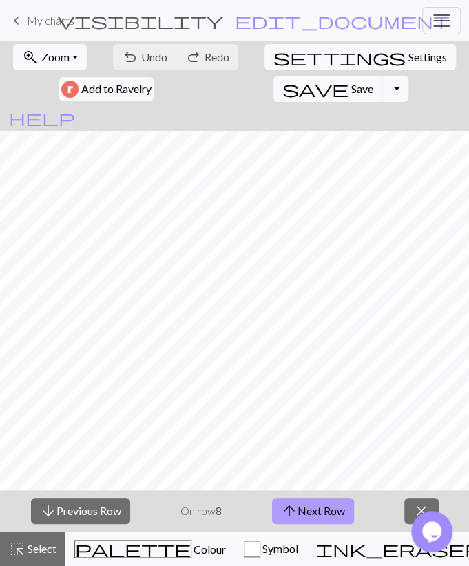
click at [329, 517] on button "arrow_upward Next Row" at bounding box center [313, 511] width 82 height 26
click at [373, 82] on span "Save" at bounding box center [362, 88] width 22 height 13
click at [334, 503] on button "arrow_upward Next Row" at bounding box center [313, 511] width 82 height 26
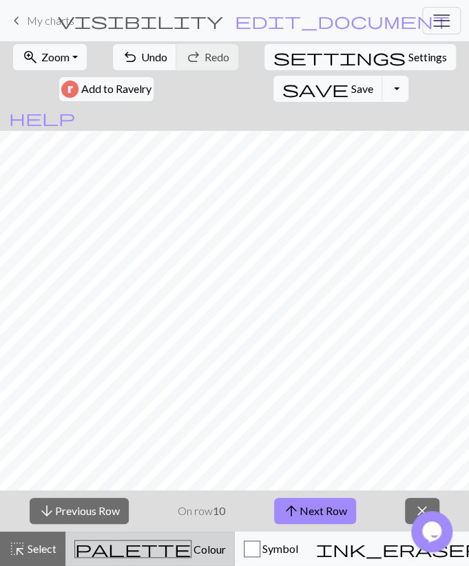
click at [191, 545] on span "Colour" at bounding box center [208, 549] width 34 height 13
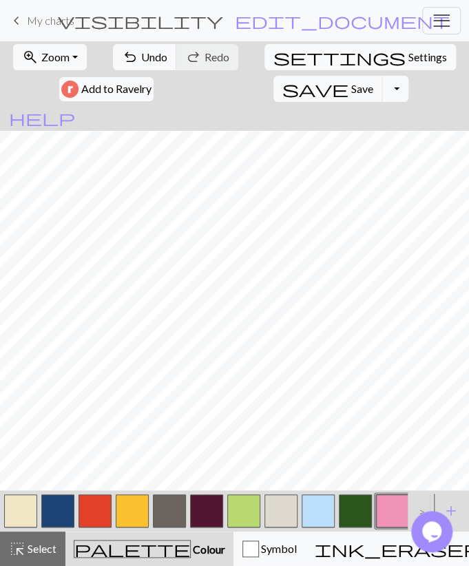
click at [165, 504] on button "button" at bounding box center [169, 510] width 33 height 33
click at [141, 57] on span "Undo" at bounding box center [154, 56] width 26 height 13
click at [290, 504] on button "button" at bounding box center [280, 510] width 33 height 33
click at [167, 504] on button "button" at bounding box center [169, 510] width 33 height 33
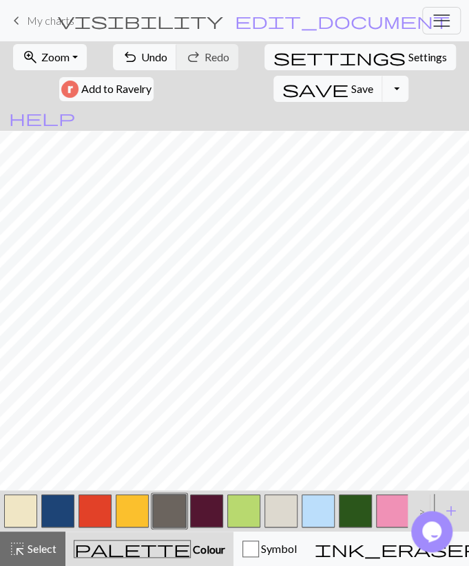
click at [282, 508] on button "button" at bounding box center [280, 510] width 33 height 33
click at [141, 55] on span "Undo" at bounding box center [154, 56] width 26 height 13
click at [141, 56] on span "Undo" at bounding box center [154, 56] width 26 height 13
click at [178, 507] on button "button" at bounding box center [169, 510] width 33 height 33
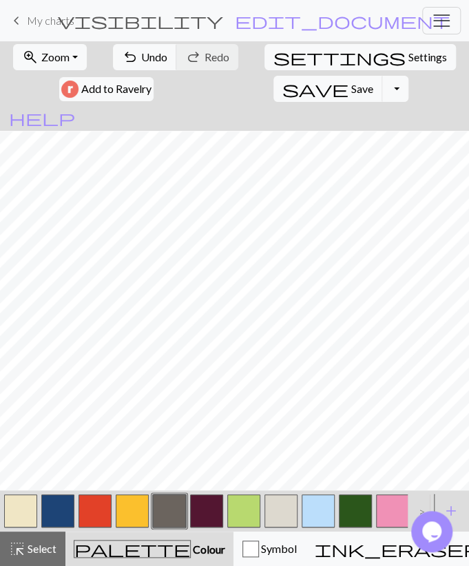
click at [287, 519] on button "button" at bounding box center [280, 510] width 33 height 33
click at [119, 66] on button "undo Undo Undo" at bounding box center [145, 57] width 64 height 26
click at [121, 65] on button "undo Undo Undo" at bounding box center [145, 57] width 64 height 26
click at [121, 66] on button "undo Undo Undo" at bounding box center [145, 57] width 64 height 26
click at [116, 67] on button "undo Undo Undo" at bounding box center [145, 57] width 64 height 26
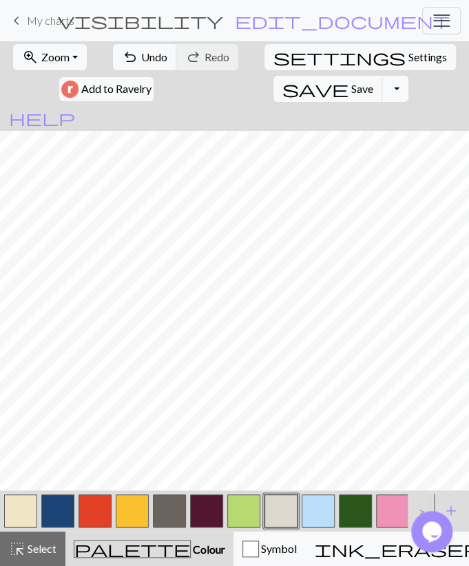
click at [178, 513] on button "button" at bounding box center [169, 510] width 33 height 33
click at [282, 508] on button "button" at bounding box center [280, 510] width 33 height 33
click at [141, 58] on span "Undo" at bounding box center [154, 56] width 26 height 13
click at [141, 56] on span "Undo" at bounding box center [154, 56] width 26 height 13
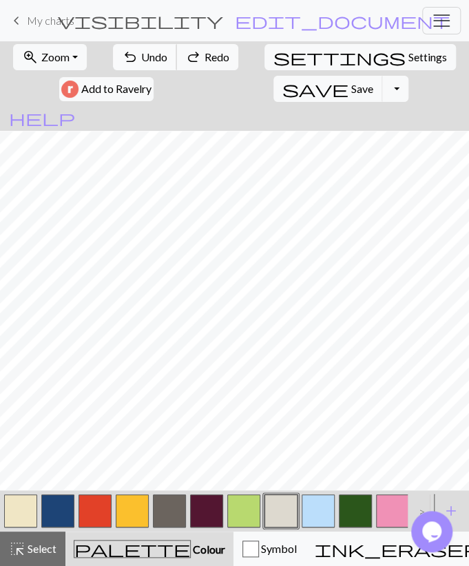
click at [141, 56] on span "Undo" at bounding box center [154, 56] width 26 height 13
click at [141, 55] on span "Undo" at bounding box center [154, 56] width 26 height 13
click at [205, 58] on span "Redo" at bounding box center [217, 56] width 25 height 13
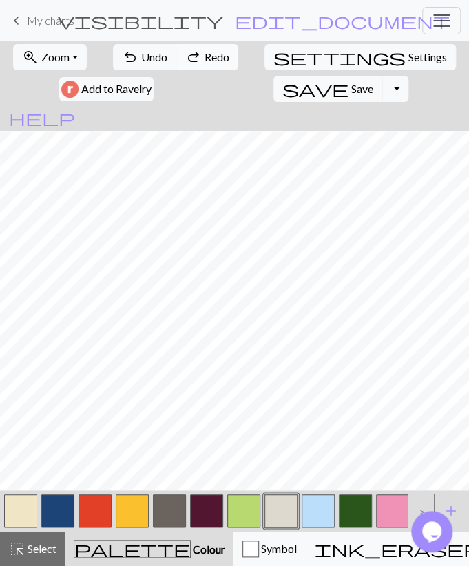
click at [205, 59] on span "Redo" at bounding box center [217, 56] width 25 height 13
click at [205, 60] on span "Redo" at bounding box center [217, 56] width 25 height 13
click at [174, 510] on button "button" at bounding box center [169, 510] width 33 height 33
click at [122, 66] on button "undo Undo Undo" at bounding box center [145, 57] width 64 height 26
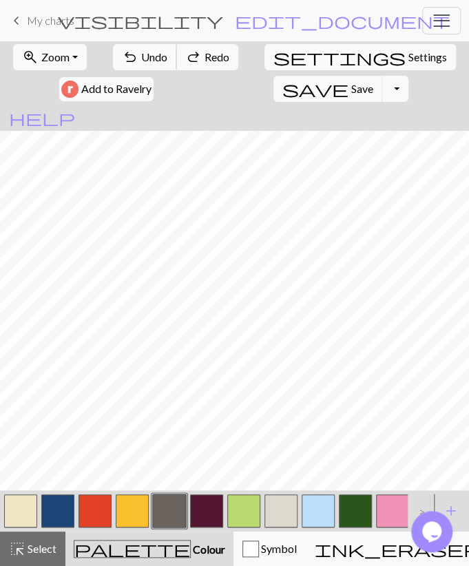
click at [122, 66] on button "undo Undo Undo" at bounding box center [145, 57] width 64 height 26
click at [32, 512] on button "button" at bounding box center [20, 510] width 33 height 33
click at [283, 510] on button "button" at bounding box center [280, 510] width 33 height 33
click at [176, 503] on button "button" at bounding box center [169, 510] width 33 height 33
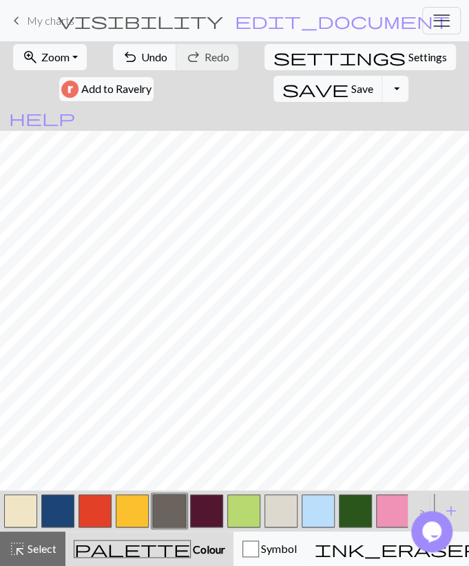
click at [275, 508] on button "button" at bounding box center [280, 510] width 33 height 33
click at [113, 56] on button "undo Undo Undo" at bounding box center [145, 57] width 64 height 26
click at [141, 55] on span "Undo" at bounding box center [154, 56] width 26 height 13
click at [113, 55] on button "undo Undo Undo" at bounding box center [145, 57] width 64 height 26
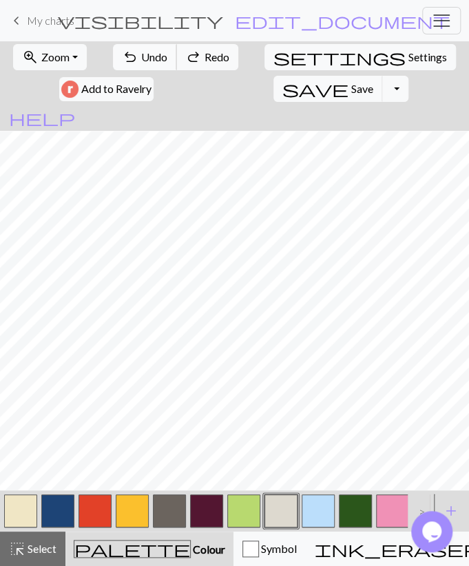
click at [113, 56] on button "undo Undo Undo" at bounding box center [145, 57] width 64 height 26
click at [122, 56] on span "undo" at bounding box center [130, 57] width 17 height 19
click at [122, 57] on span "undo" at bounding box center [130, 57] width 17 height 19
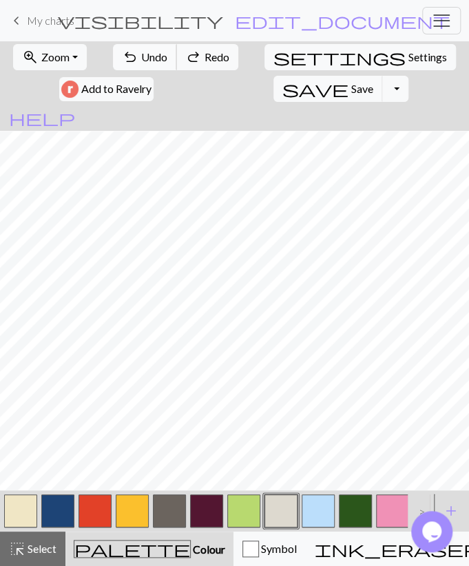
click at [122, 57] on span "undo" at bounding box center [130, 57] width 17 height 19
click at [122, 58] on span "undo" at bounding box center [130, 57] width 17 height 19
click at [122, 59] on span "undo" at bounding box center [130, 57] width 17 height 19
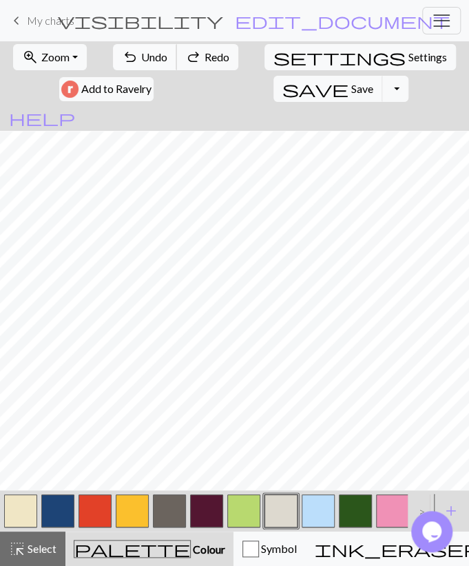
click at [122, 59] on span "undo" at bounding box center [130, 57] width 17 height 19
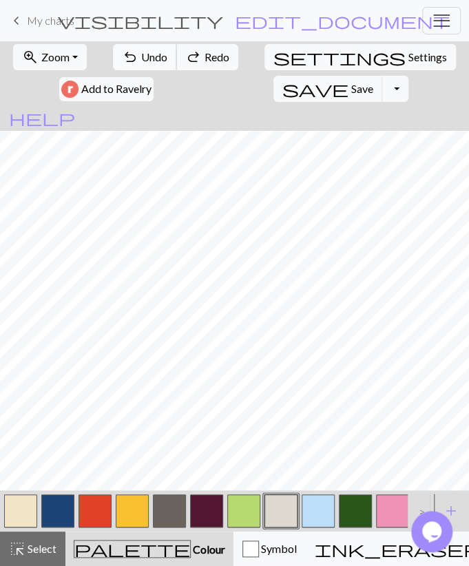
click at [122, 59] on span "undo" at bounding box center [130, 57] width 17 height 19
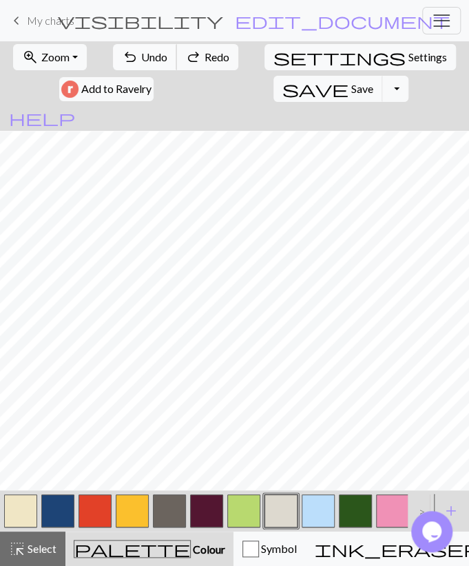
click at [122, 59] on span "undo" at bounding box center [130, 57] width 17 height 19
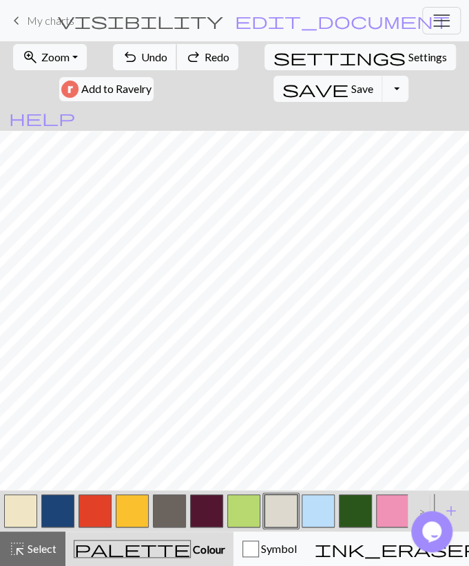
click at [122, 59] on span "undo" at bounding box center [130, 57] width 17 height 19
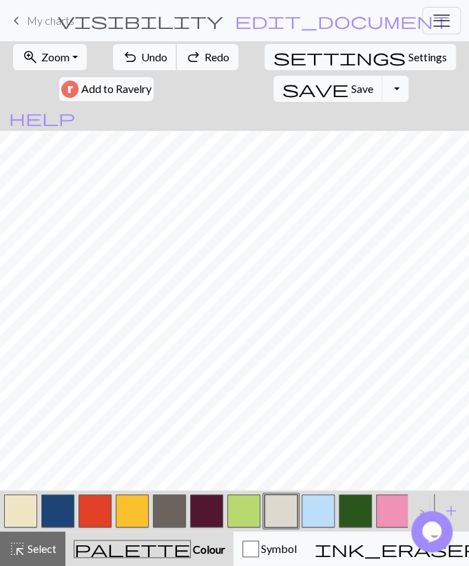
click at [122, 59] on span "undo" at bounding box center [130, 57] width 17 height 19
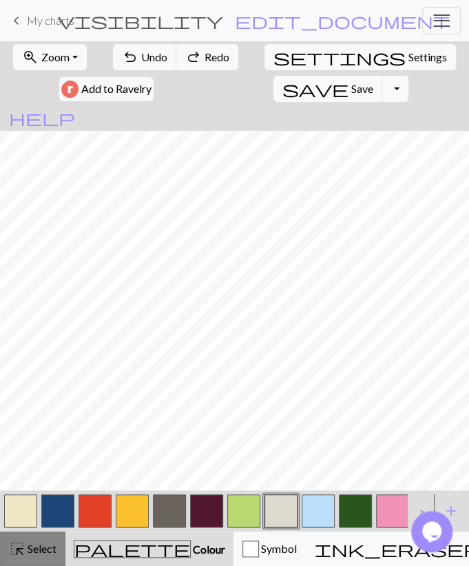
click at [61, 532] on button "highlight_alt Select Select" at bounding box center [32, 549] width 65 height 34
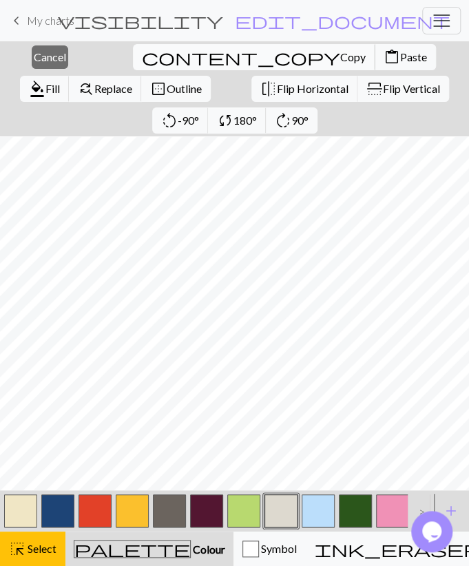
click at [340, 54] on span "Copy" at bounding box center [352, 56] width 25 height 13
click at [384, 54] on span "content_paste" at bounding box center [392, 57] width 17 height 19
click at [43, 59] on span "Cancel" at bounding box center [50, 56] width 32 height 13
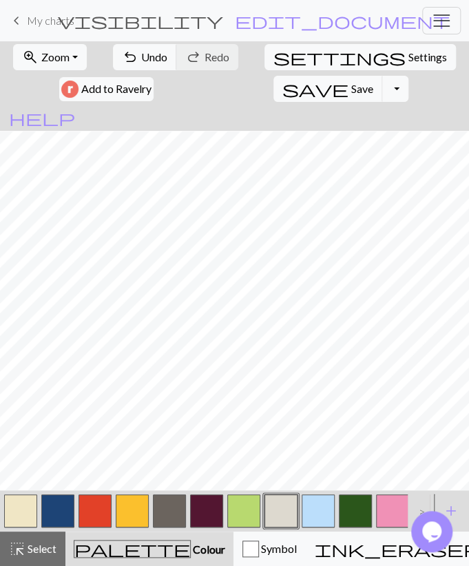
drag, startPoint x: 392, startPoint y: 541, endPoint x: 389, endPoint y: 517, distance: 23.6
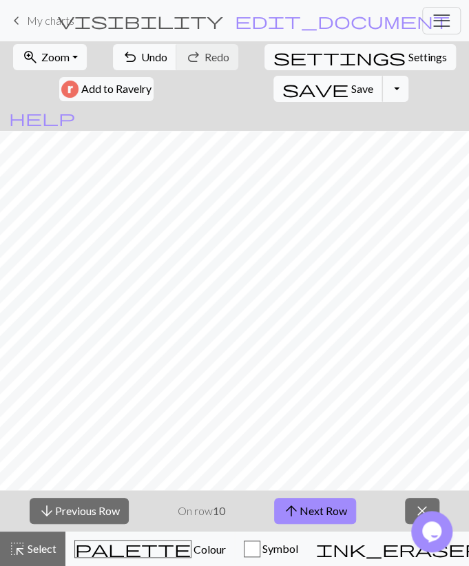
click at [383, 76] on button "save Save Save" at bounding box center [328, 89] width 110 height 26
click at [295, 504] on span "arrow_upward" at bounding box center [291, 510] width 17 height 19
click at [284, 506] on span "arrow_upward" at bounding box center [291, 510] width 17 height 19
click at [348, 79] on span "save" at bounding box center [315, 88] width 66 height 19
click at [320, 510] on button "arrow_upward Next Row" at bounding box center [315, 511] width 82 height 26
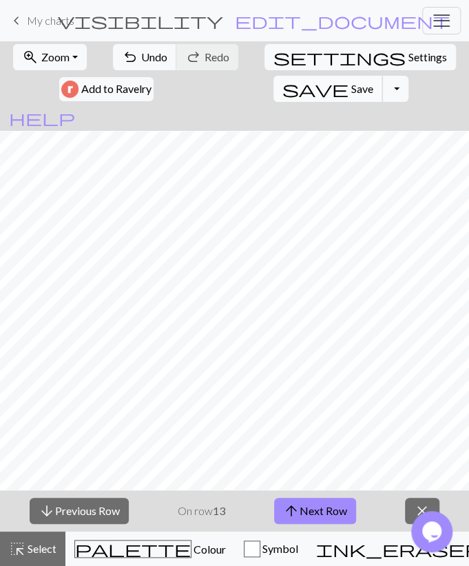
click at [373, 82] on span "Save" at bounding box center [362, 88] width 22 height 13
click at [305, 514] on button "arrow_upward Next Row" at bounding box center [315, 511] width 82 height 26
click at [383, 76] on button "save Save Save" at bounding box center [328, 89] width 110 height 26
click at [307, 511] on button "arrow_upward Next Row" at bounding box center [315, 511] width 82 height 26
drag, startPoint x: 402, startPoint y: 61, endPoint x: 326, endPoint y: 92, distance: 81.6
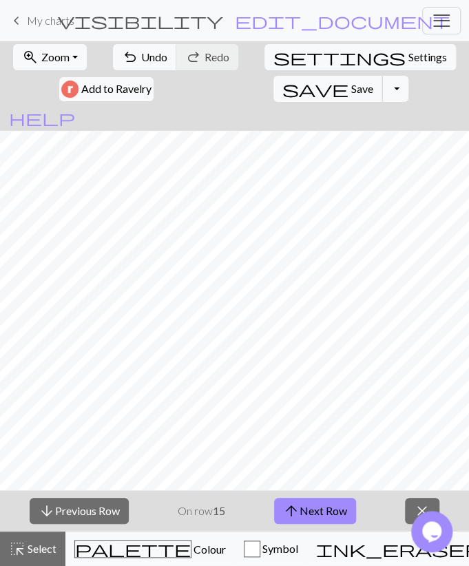
click at [348, 79] on span "save" at bounding box center [315, 88] width 66 height 19
click at [317, 513] on button "arrow_upward Next Row" at bounding box center [315, 511] width 82 height 26
click at [348, 79] on span "save" at bounding box center [315, 88] width 66 height 19
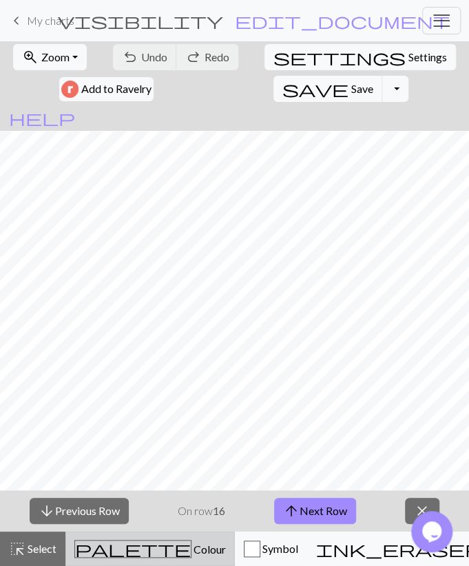
click at [191, 552] on span "Colour" at bounding box center [208, 549] width 34 height 13
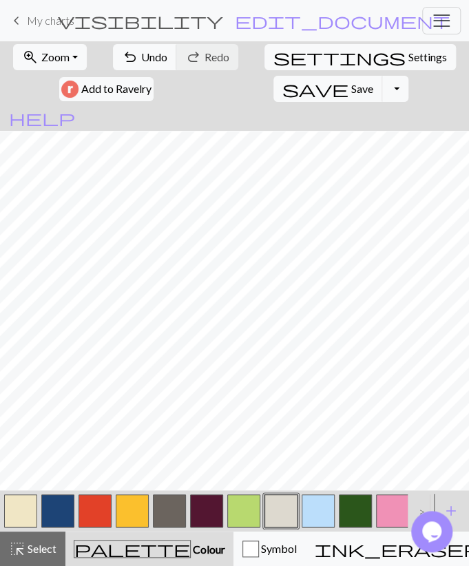
drag, startPoint x: 176, startPoint y: 512, endPoint x: 168, endPoint y: 497, distance: 17.3
click at [176, 513] on button "button" at bounding box center [169, 510] width 33 height 33
click at [141, 59] on span "Undo" at bounding box center [154, 56] width 26 height 13
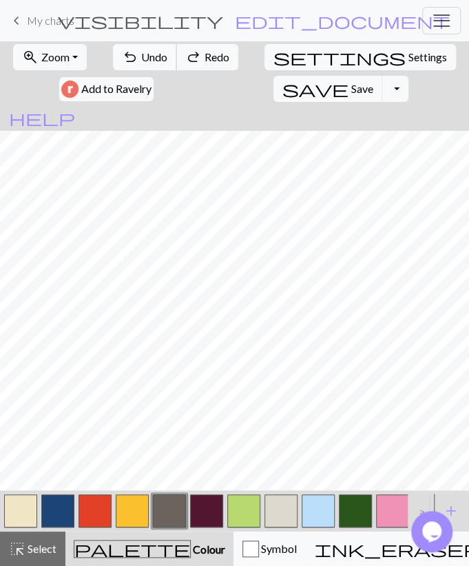
click at [141, 59] on span "Undo" at bounding box center [154, 56] width 26 height 13
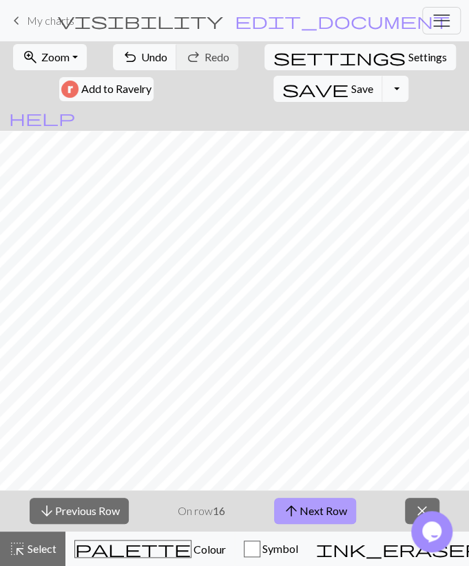
click at [337, 506] on button "arrow_upward Next Row" at bounding box center [315, 511] width 82 height 26
click at [383, 76] on button "save Save Save" at bounding box center [328, 89] width 110 height 26
click at [302, 519] on button "arrow_upward Next Row" at bounding box center [315, 511] width 82 height 26
click at [373, 82] on span "Save" at bounding box center [362, 88] width 22 height 13
click at [279, 505] on button "arrow_upward Next Row" at bounding box center [315, 511] width 82 height 26
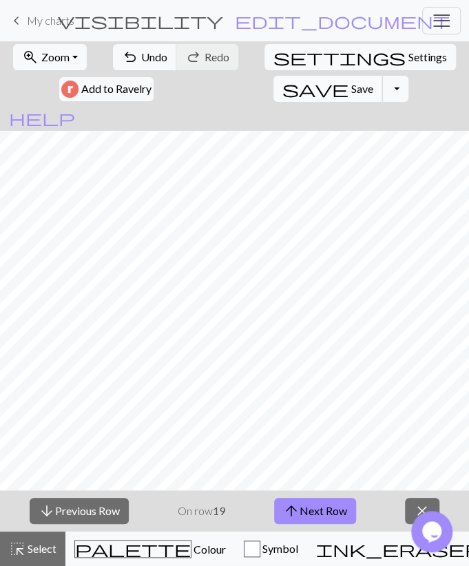
click at [373, 82] on span "Save" at bounding box center [362, 88] width 22 height 13
click at [294, 502] on span "arrow_upward" at bounding box center [291, 510] width 17 height 19
click at [348, 79] on span "save" at bounding box center [315, 88] width 66 height 19
click at [349, 502] on button "arrow_upward Next Row" at bounding box center [315, 511] width 82 height 26
click at [304, 512] on button "arrow_upward Next Row" at bounding box center [315, 511] width 82 height 26
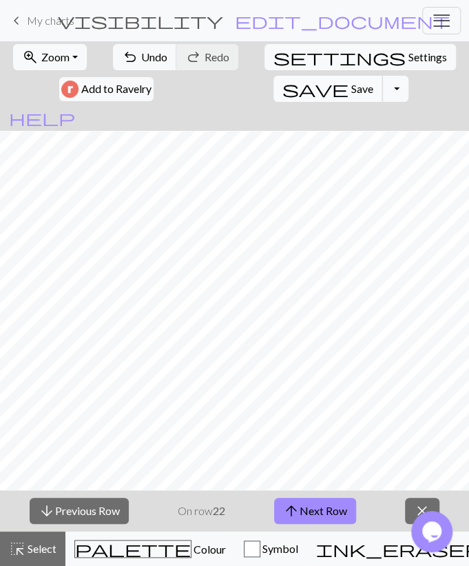
click at [348, 79] on span "save" at bounding box center [315, 88] width 66 height 19
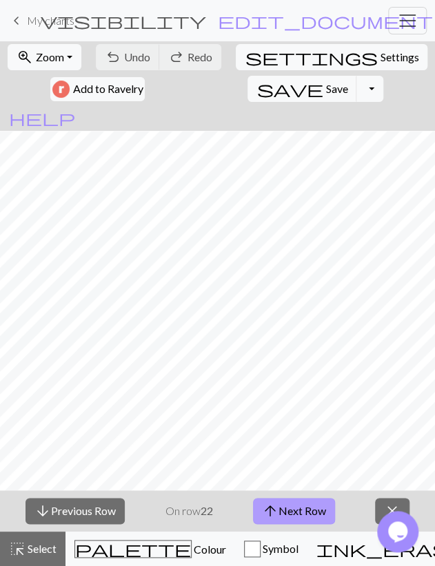
click at [317, 512] on button "arrow_upward Next Row" at bounding box center [294, 511] width 82 height 26
click at [315, 510] on button "arrow_upward Next Row" at bounding box center [294, 511] width 82 height 26
click at [325, 85] on span "Save" at bounding box center [336, 88] width 22 height 13
click at [313, 498] on button "arrow_upward Next Row" at bounding box center [294, 511] width 82 height 26
click at [325, 88] on span "Save" at bounding box center [336, 88] width 22 height 13
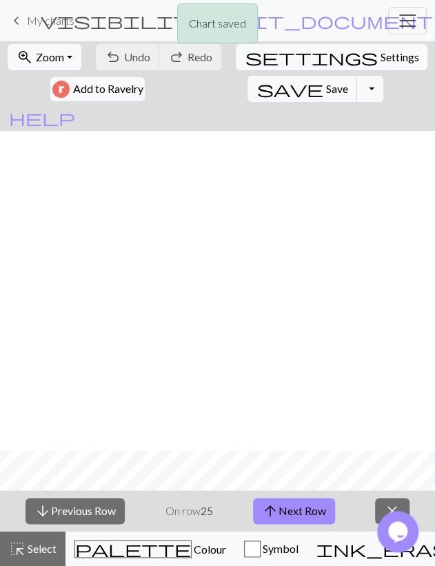
scroll to position [1055, 0]
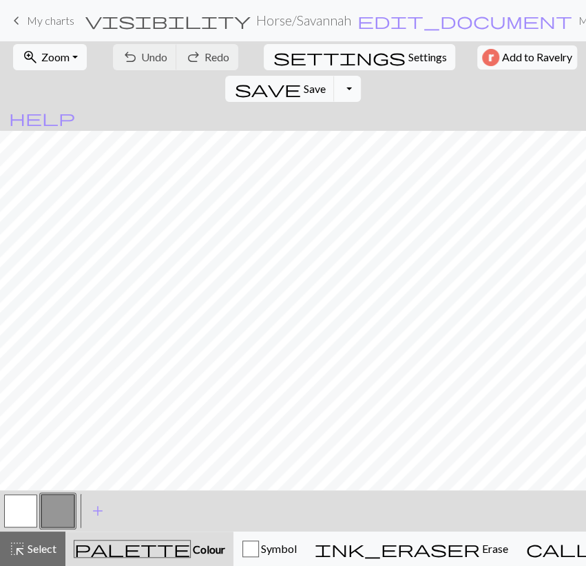
click at [360, 76] on button "Toggle Dropdown" at bounding box center [347, 89] width 26 height 26
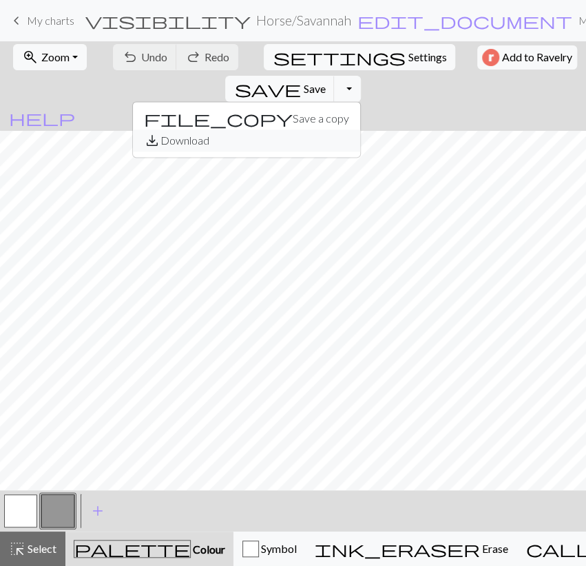
click at [360, 129] on button "save_alt Download" at bounding box center [246, 140] width 227 height 22
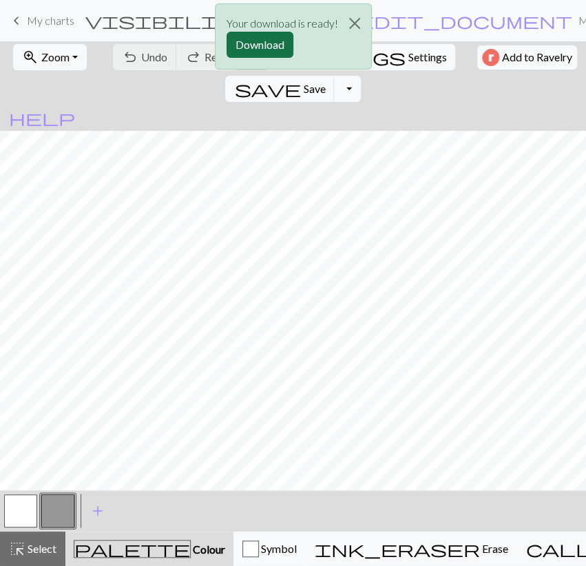
click at [268, 53] on button "Download" at bounding box center [260, 45] width 67 height 26
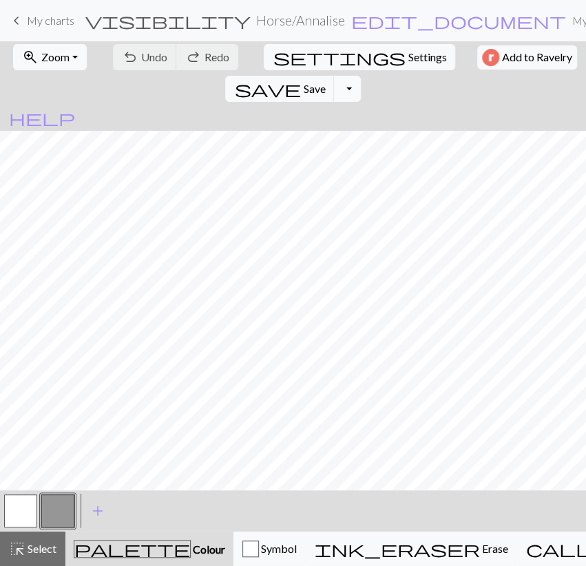
click at [360, 76] on button "Toggle Dropdown" at bounding box center [347, 89] width 26 height 26
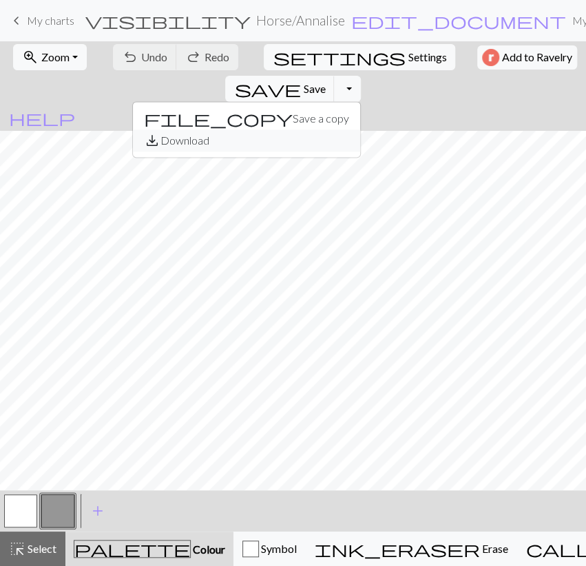
click at [360, 129] on button "save_alt Download" at bounding box center [246, 140] width 227 height 22
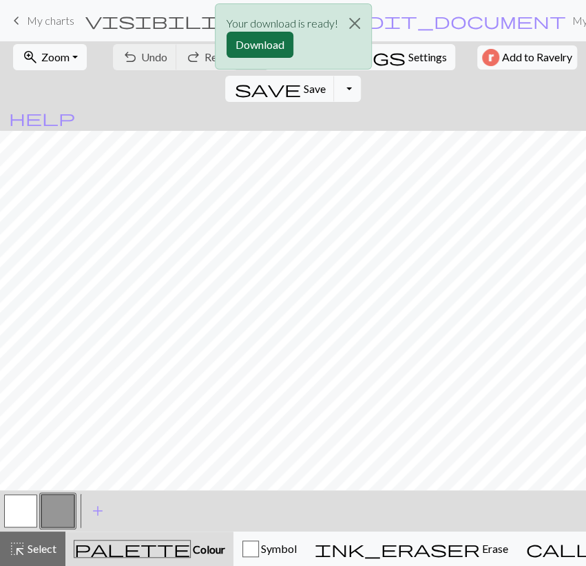
click at [258, 48] on button "Download" at bounding box center [260, 45] width 67 height 26
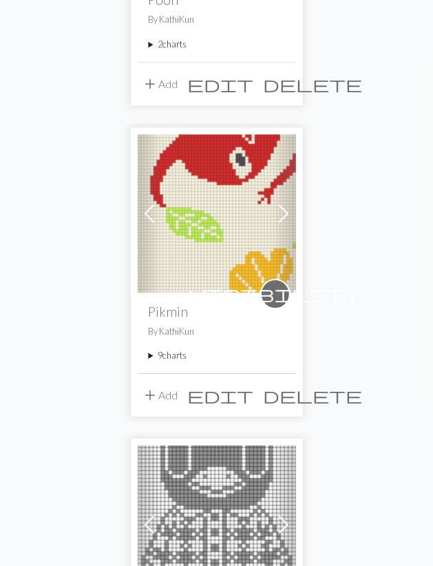
click at [178, 352] on summary "9 charts" at bounding box center [217, 355] width 136 height 13
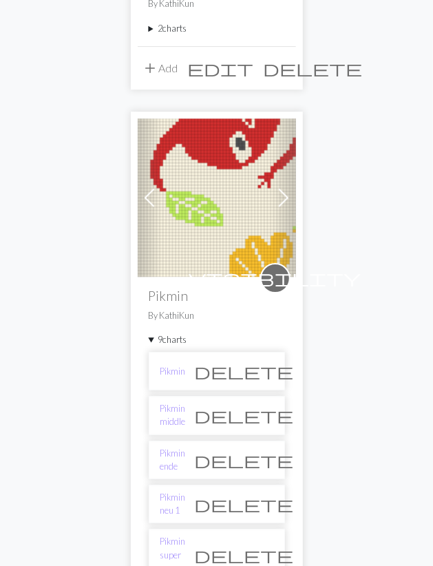
scroll to position [2507, 0]
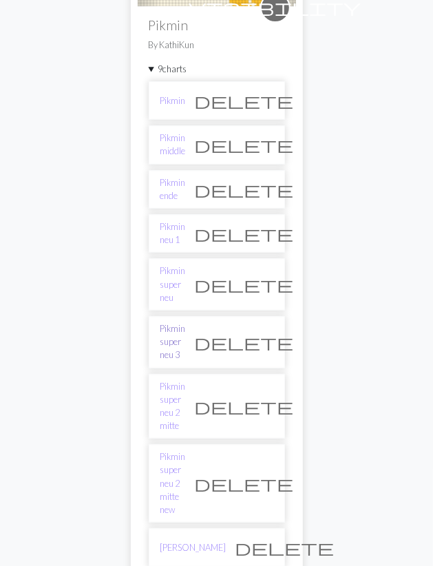
click at [186, 322] on link "Pikmin super neu 3" at bounding box center [172, 342] width 25 height 40
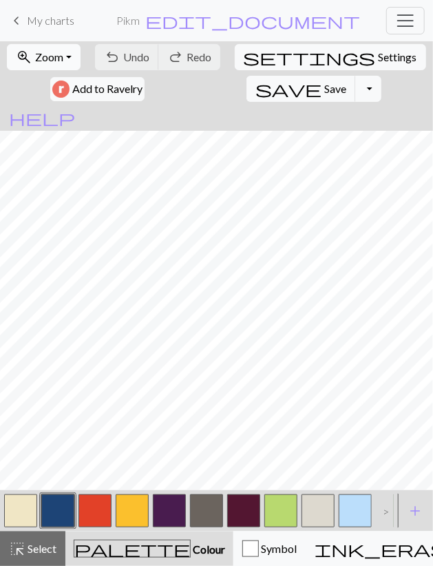
click at [56, 57] on span "Zoom" at bounding box center [49, 56] width 28 height 13
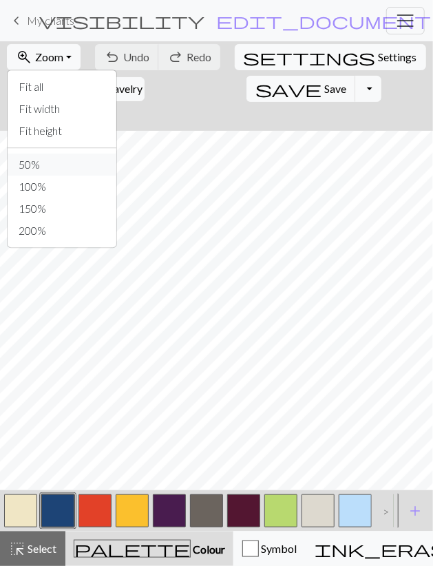
click at [42, 169] on button "50%" at bounding box center [62, 165] width 109 height 22
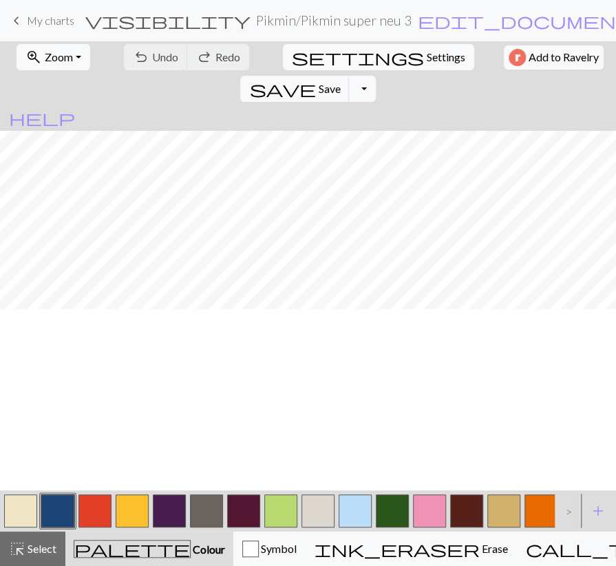
scroll to position [399, 0]
click at [433, 507] on button "button" at bounding box center [504, 510] width 33 height 33
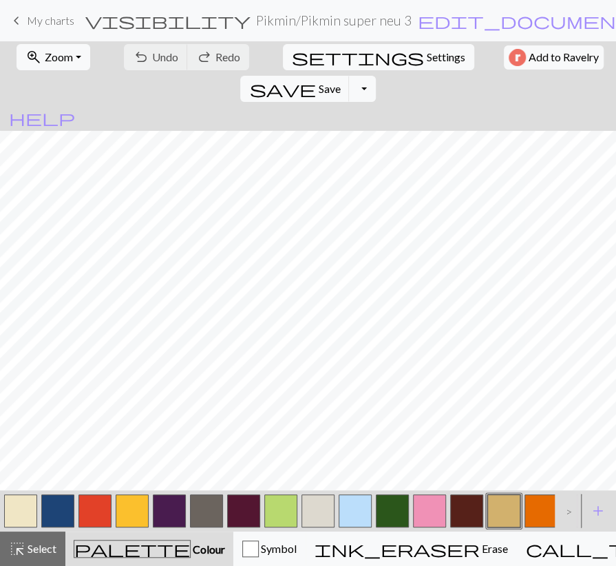
click at [433, 507] on button "button" at bounding box center [504, 510] width 33 height 33
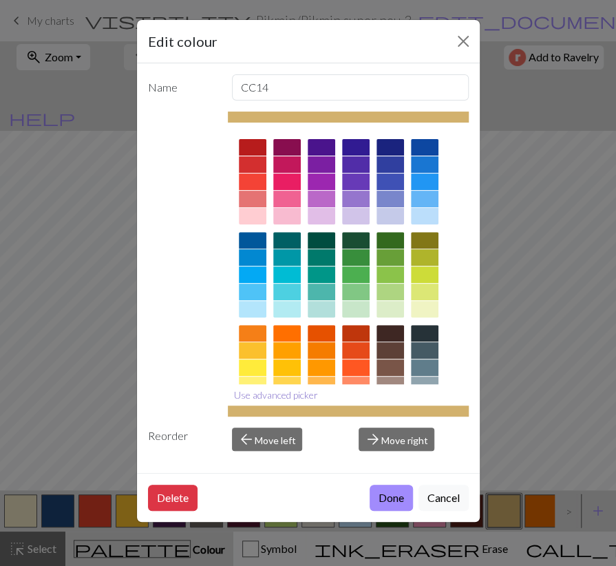
click at [261, 397] on button "Use advanced picker" at bounding box center [276, 394] width 96 height 21
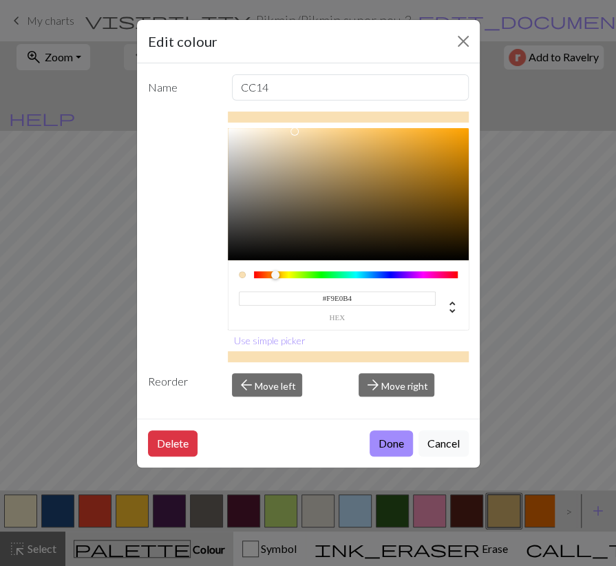
drag, startPoint x: 315, startPoint y: 144, endPoint x: 294, endPoint y: 131, distance: 24.5
click at [294, 131] on div at bounding box center [348, 194] width 241 height 132
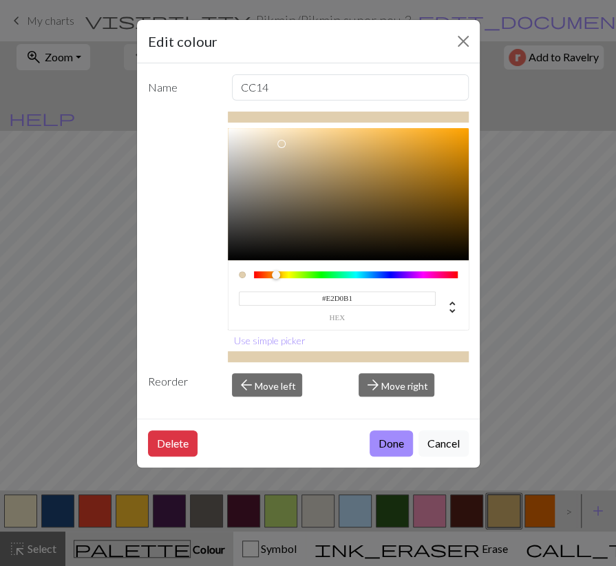
type input "#E5D3B3"
drag, startPoint x: 294, startPoint y: 138, endPoint x: 280, endPoint y: 141, distance: 14.2
click at [280, 141] on div at bounding box center [348, 194] width 241 height 132
click at [399, 437] on button "Done" at bounding box center [391, 443] width 43 height 26
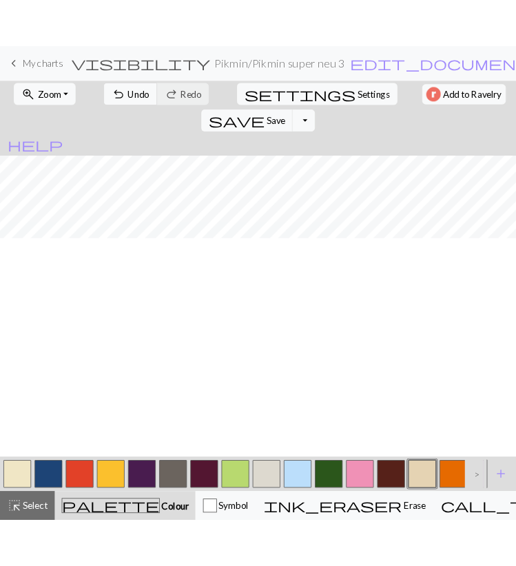
scroll to position [639, 0]
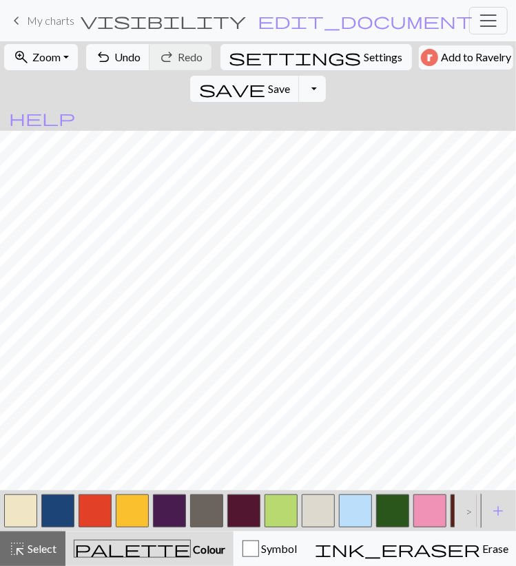
drag, startPoint x: 425, startPoint y: 510, endPoint x: 385, endPoint y: 496, distance: 42.3
click at [425, 510] on button "button" at bounding box center [429, 510] width 33 height 33
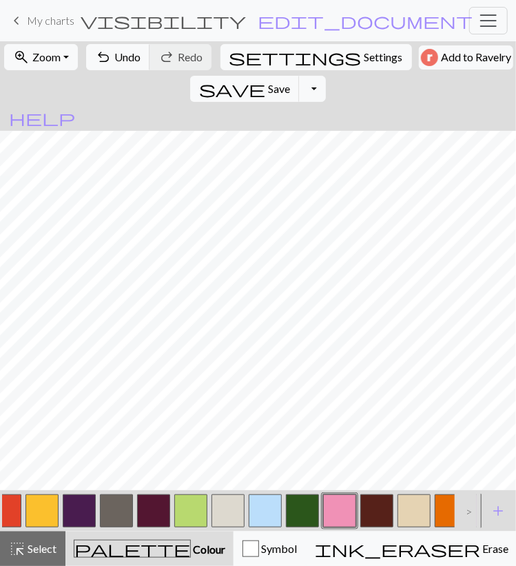
scroll to position [0, 120]
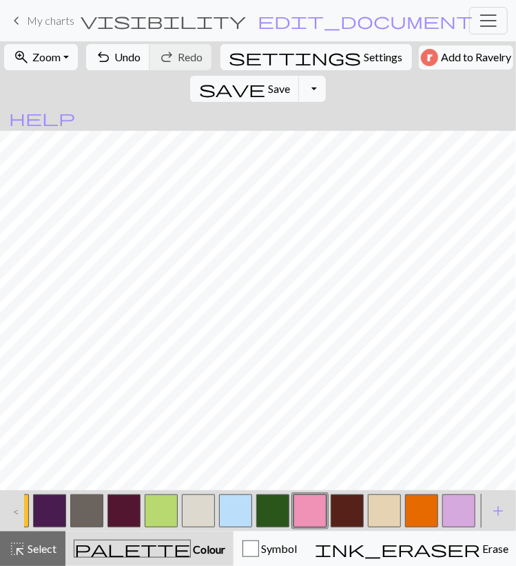
click at [375, 499] on button "button" at bounding box center [384, 510] width 33 height 33
click at [31, 545] on span "Select" at bounding box center [40, 548] width 31 height 13
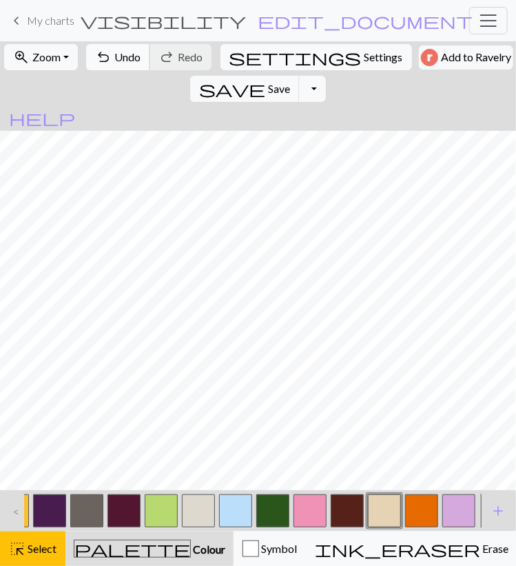
click at [127, 67] on button "undo Undo Undo" at bounding box center [118, 57] width 64 height 26
click at [300, 76] on button "save Save Save" at bounding box center [245, 89] width 110 height 26
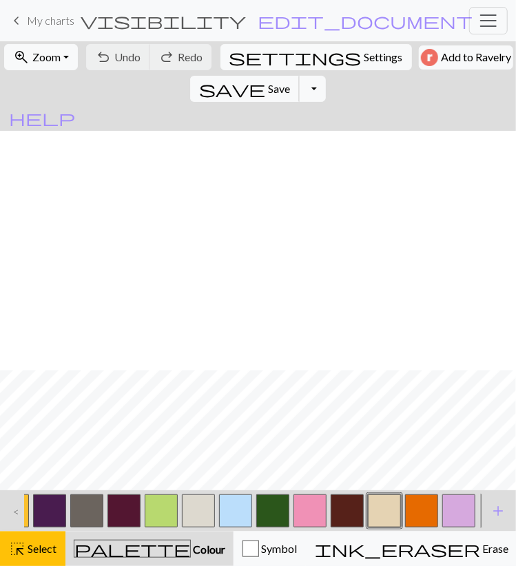
scroll to position [959, 0]
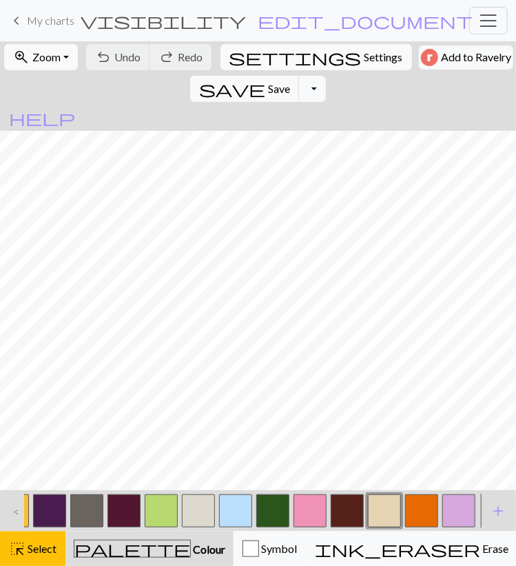
click at [56, 21] on span "My charts" at bounding box center [51, 20] width 48 height 13
